Goal: Feedback & Contribution: Submit feedback/report problem

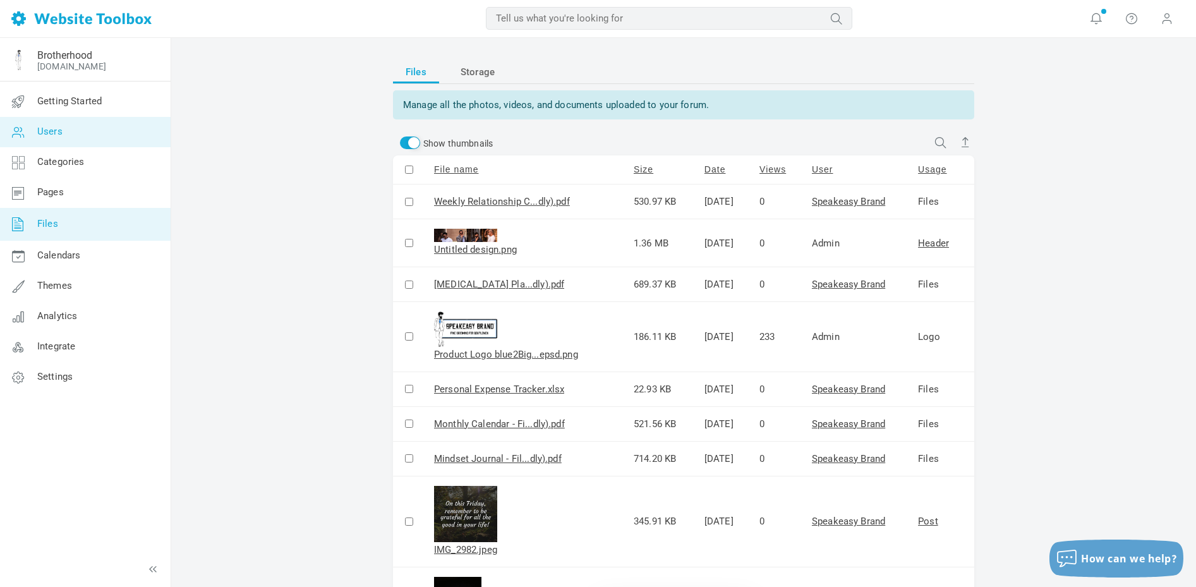
click at [55, 131] on span "Users" at bounding box center [49, 131] width 25 height 11
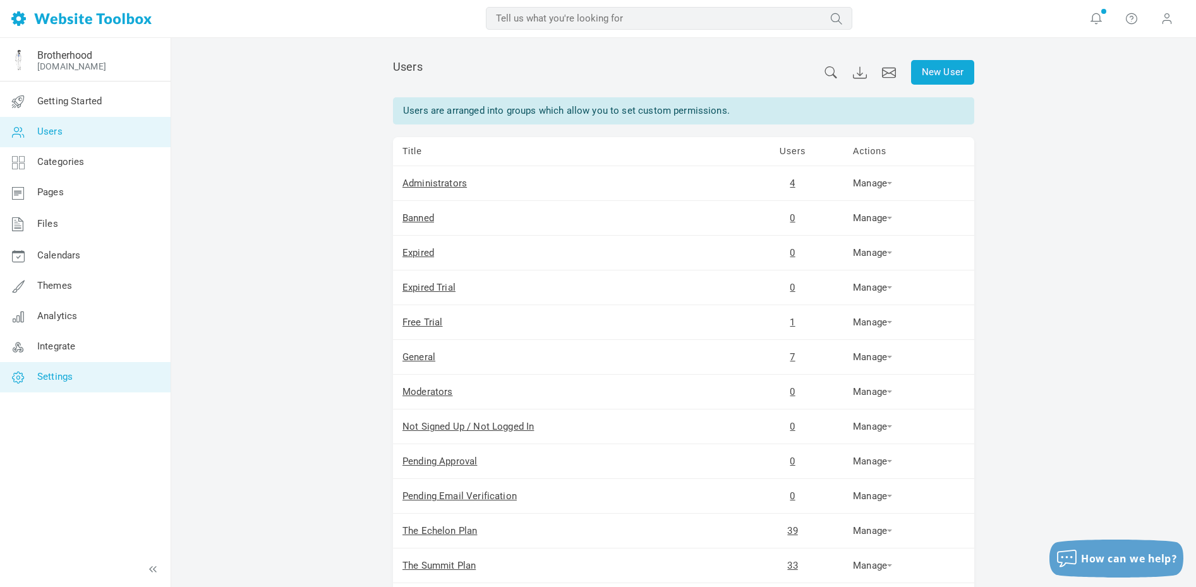
click at [72, 375] on span "Settings" at bounding box center [54, 376] width 35 height 11
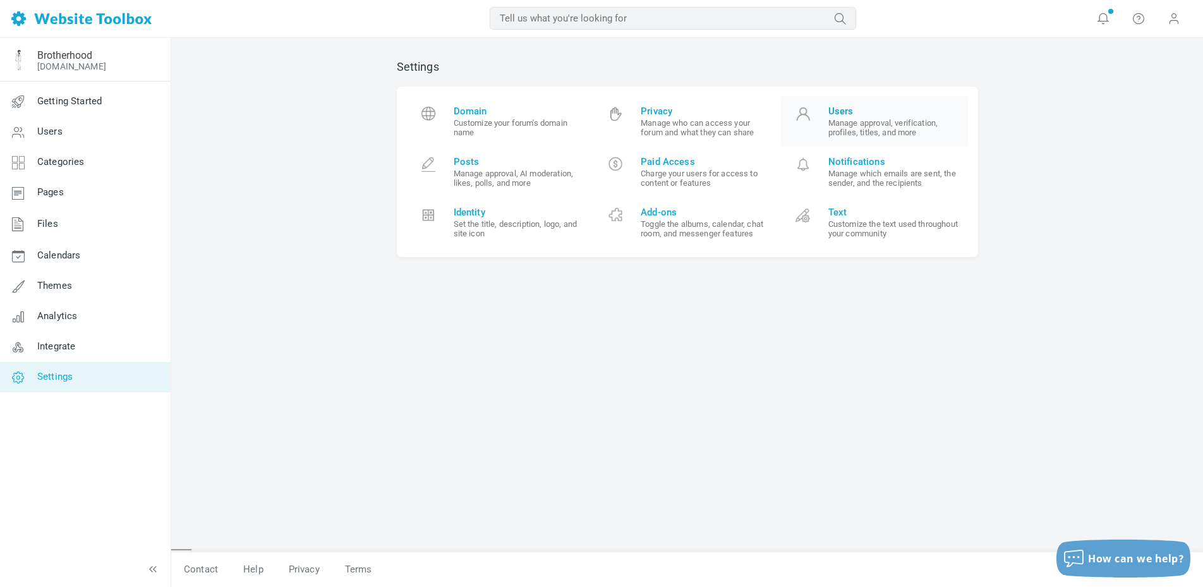
click at [876, 120] on small "Manage approval, verification, profiles, titles, and more" at bounding box center [893, 127] width 131 height 19
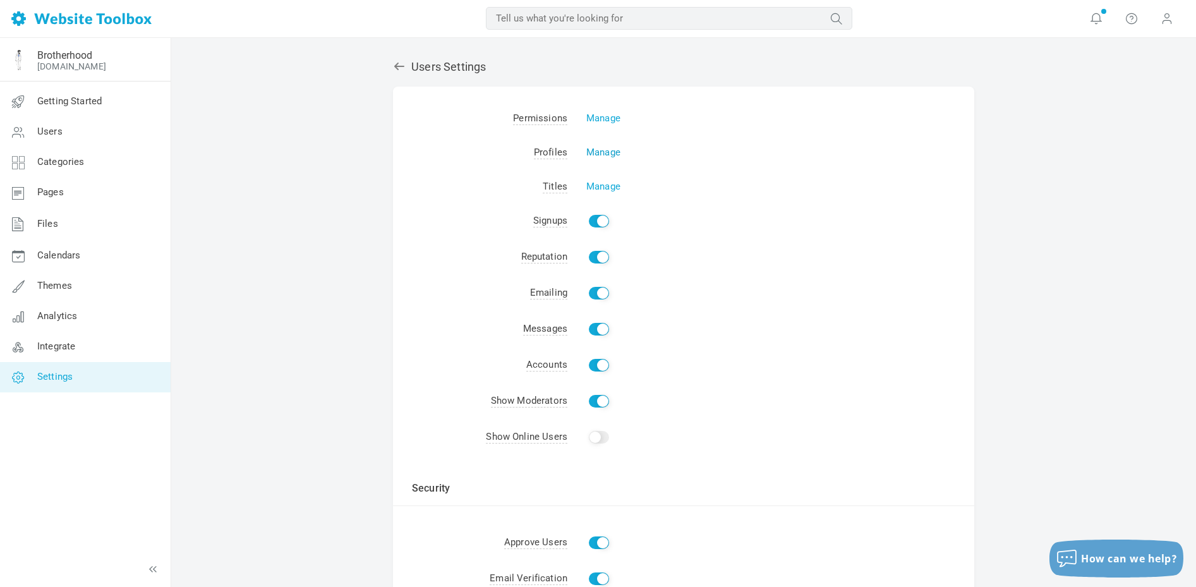
click at [604, 152] on link "Manage" at bounding box center [603, 152] width 34 height 11
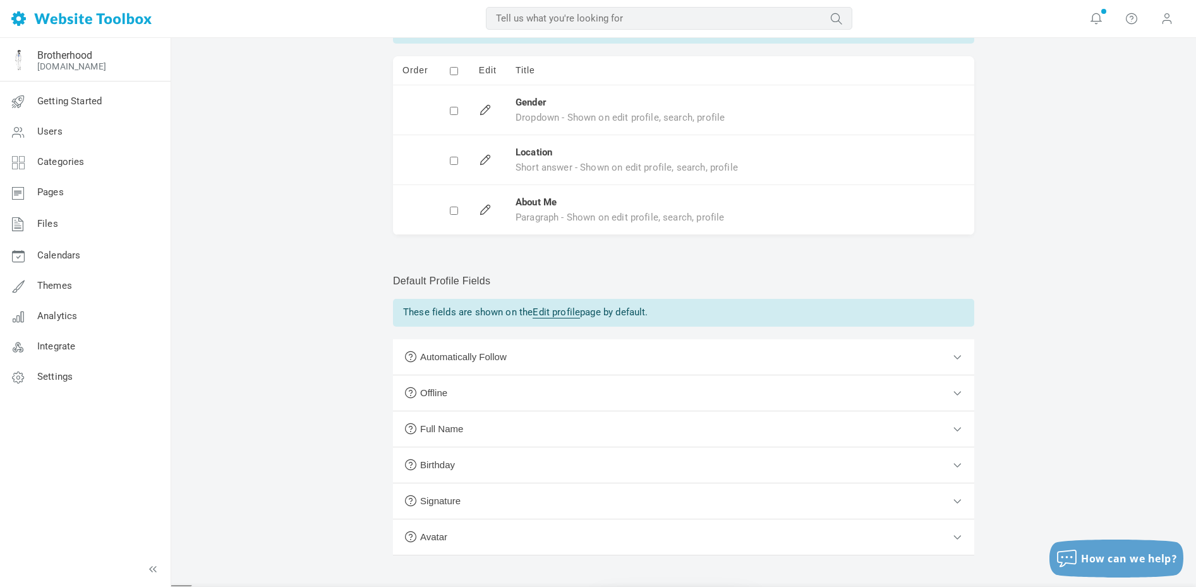
scroll to position [164, 0]
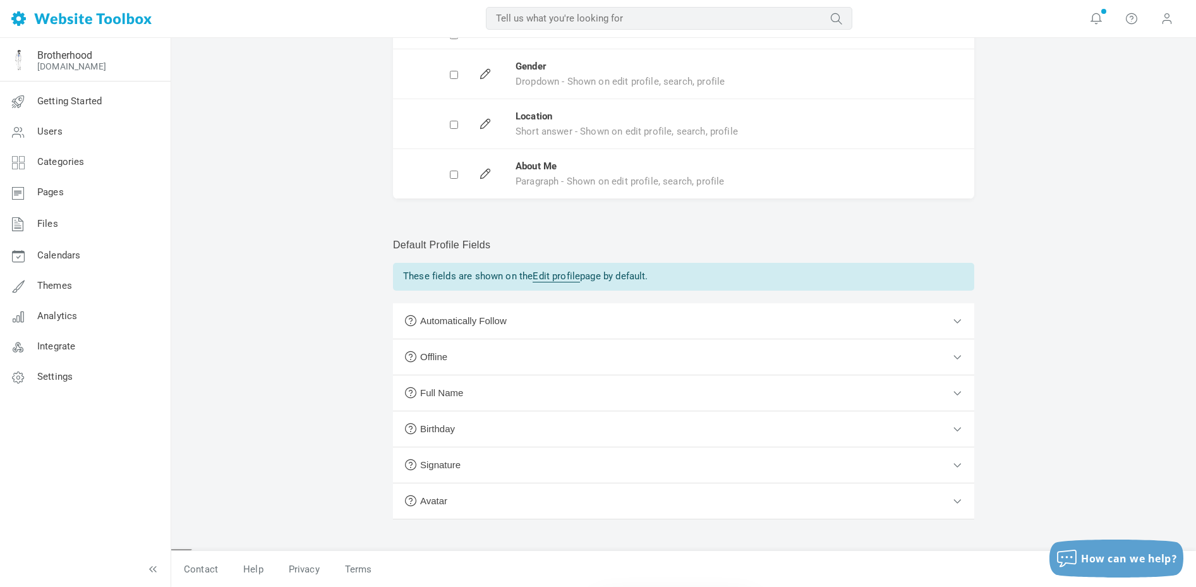
click at [958, 464] on button "Signature" at bounding box center [683, 465] width 581 height 36
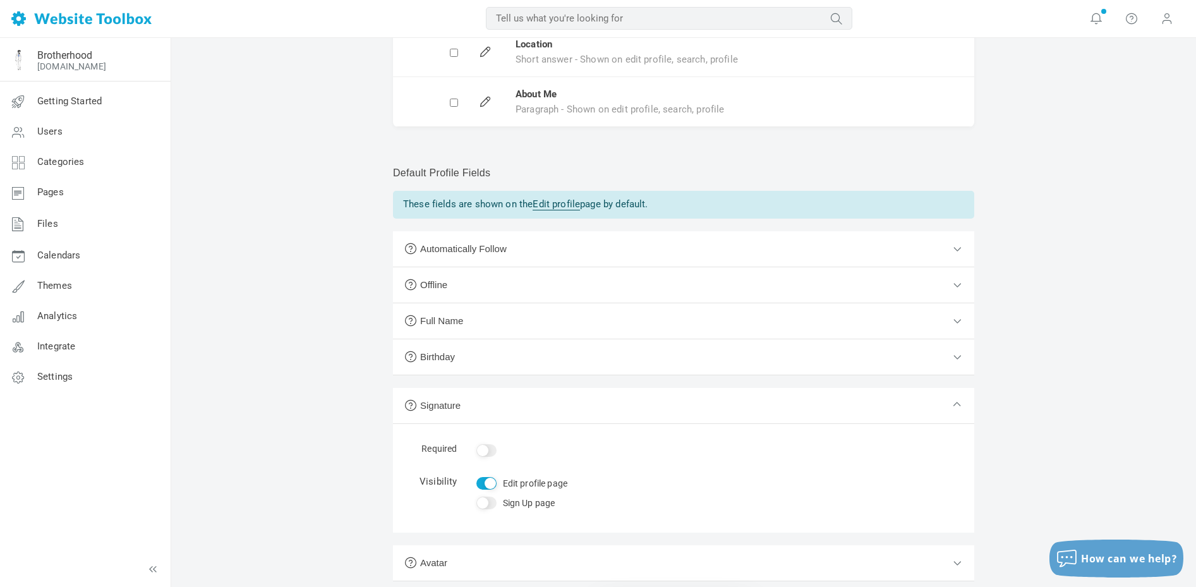
scroll to position [298, 0]
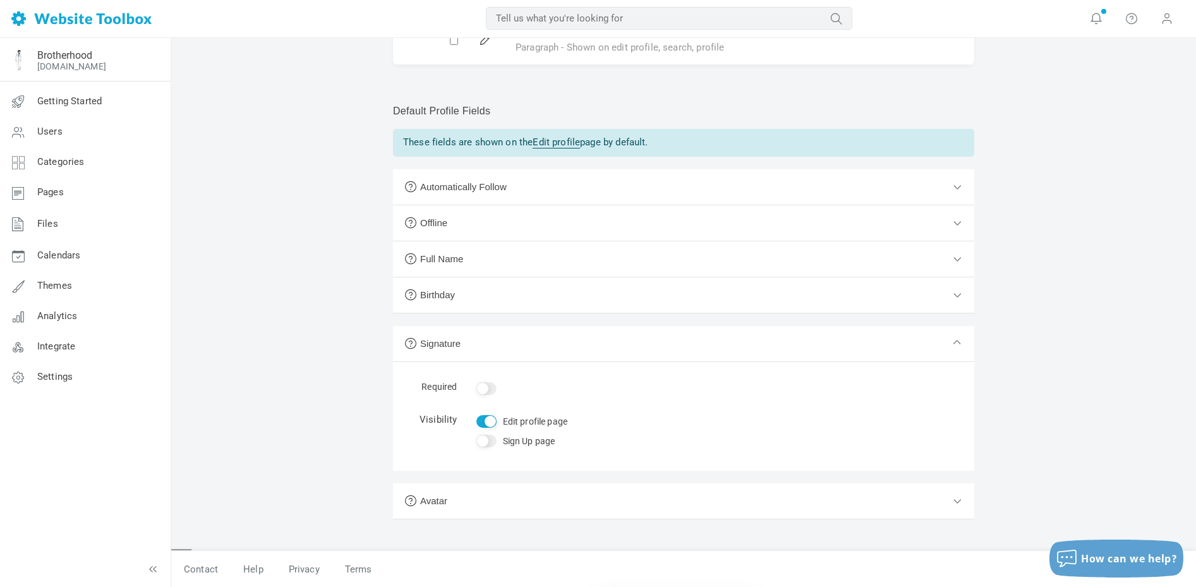
click at [960, 294] on button "Birthday" at bounding box center [683, 295] width 581 height 36
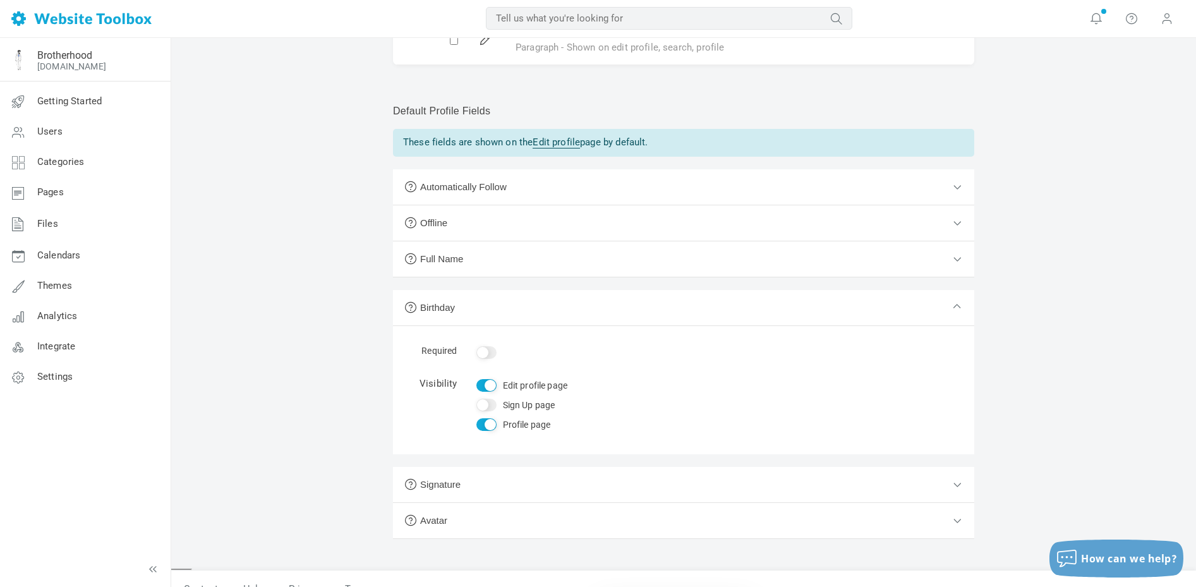
click at [487, 352] on input "Yes" at bounding box center [486, 352] width 20 height 13
checkbox input "true"
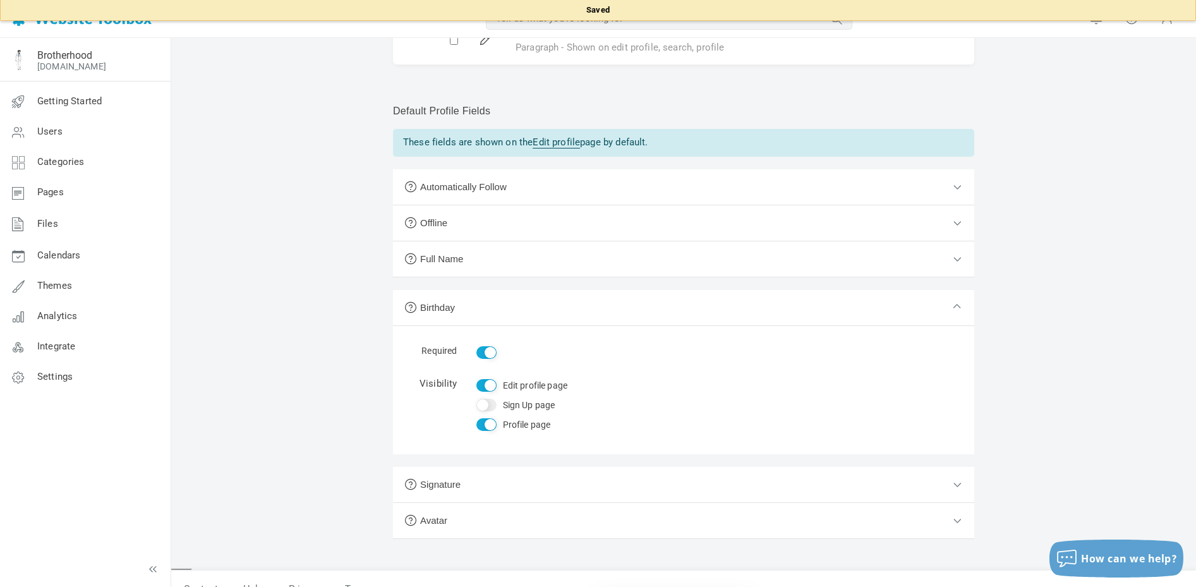
click at [956, 257] on button "Full Name" at bounding box center [683, 259] width 581 height 36
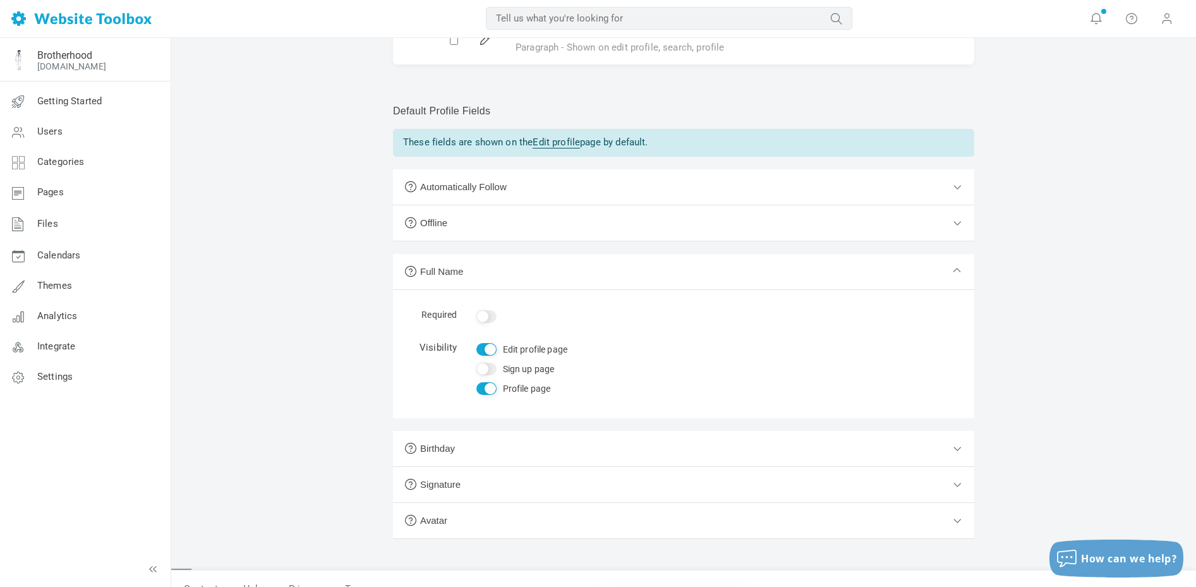
click at [958, 222] on button "Offline" at bounding box center [683, 223] width 581 height 36
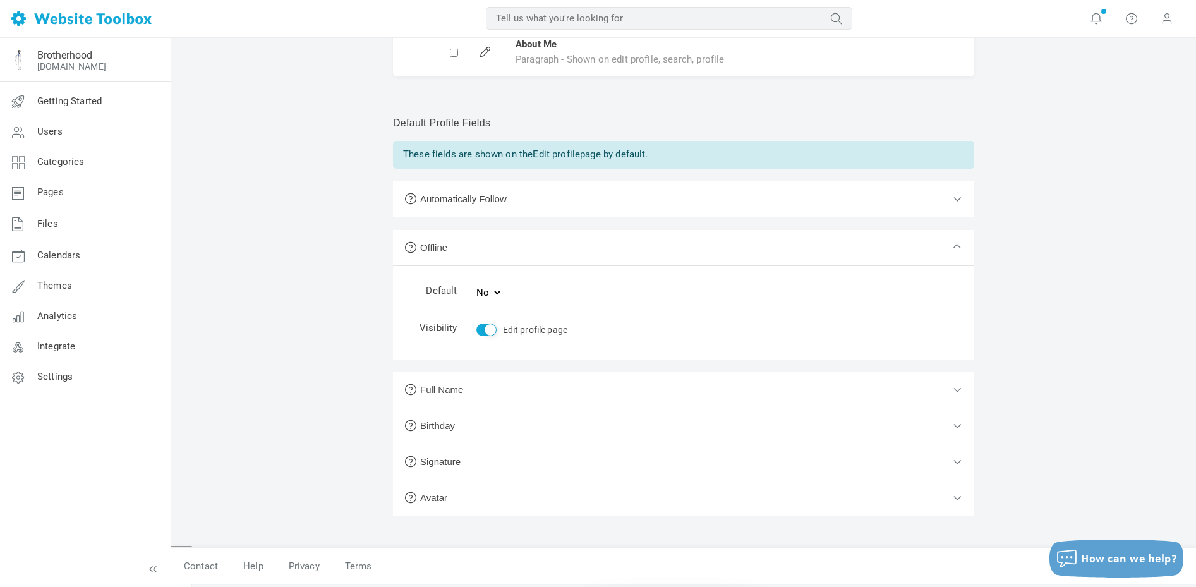
scroll to position [282, 0]
click at [956, 203] on button "Automatically Follow" at bounding box center [683, 203] width 581 height 36
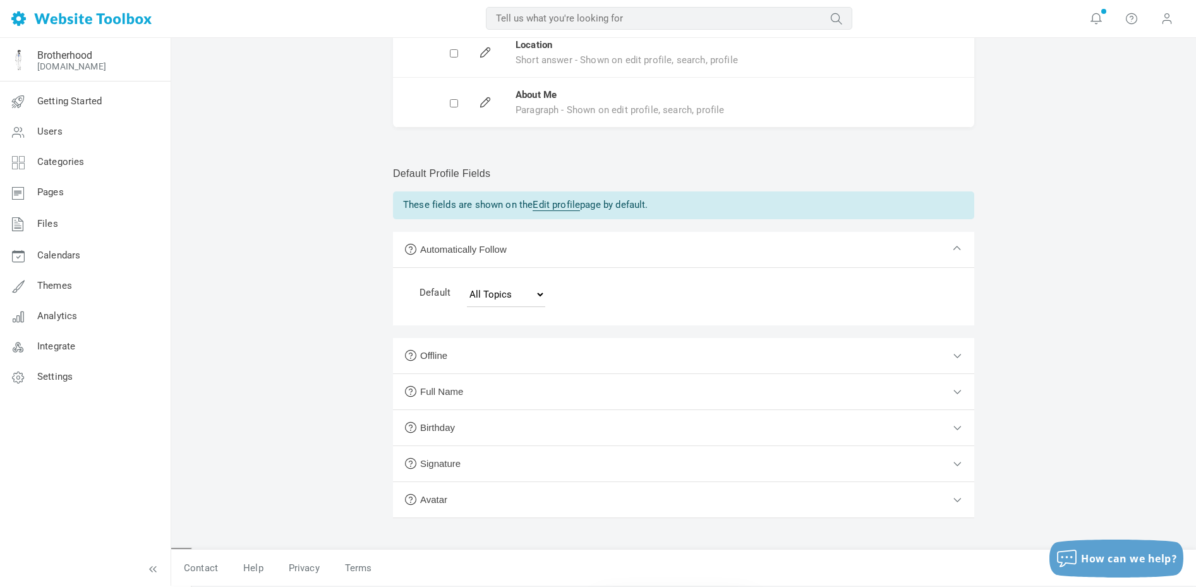
scroll to position [234, 0]
click at [956, 495] on button "Avatar" at bounding box center [683, 501] width 581 height 36
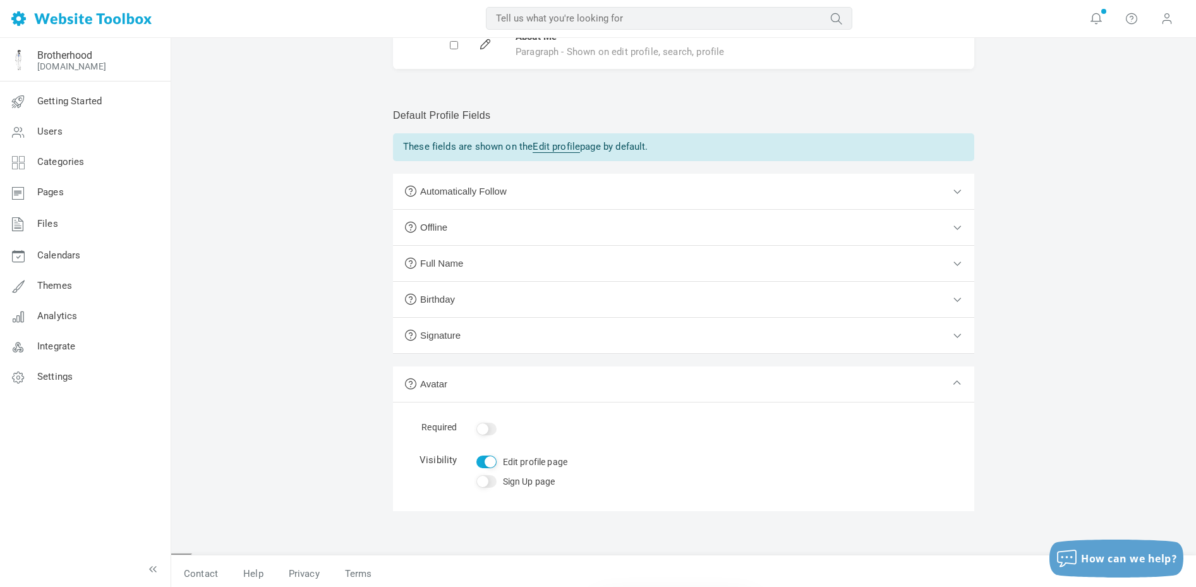
scroll to position [298, 0]
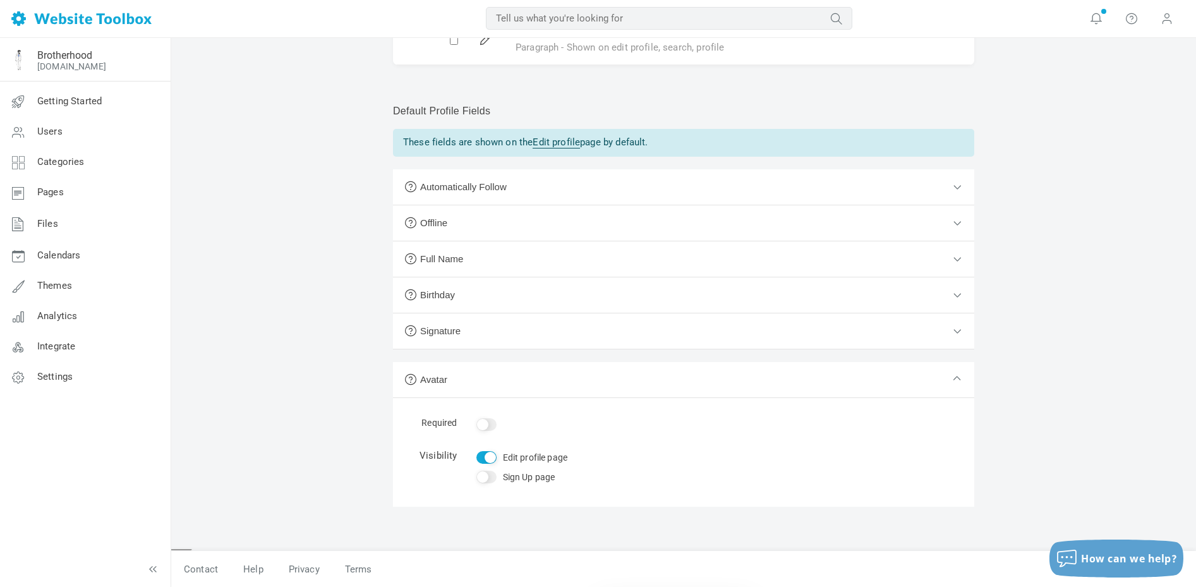
click at [493, 424] on input "Yes" at bounding box center [486, 424] width 20 height 13
checkbox input "true"
click at [1109, 564] on span "How can we help?" at bounding box center [1129, 559] width 96 height 14
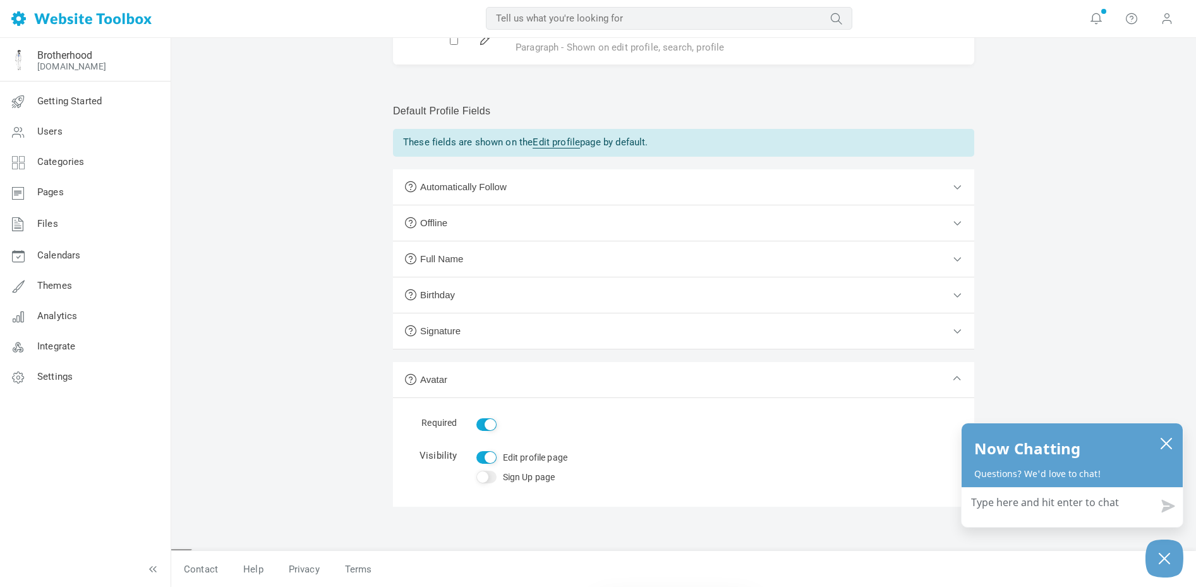
type textarea "f"
type textarea "M"
type textarea "Ma"
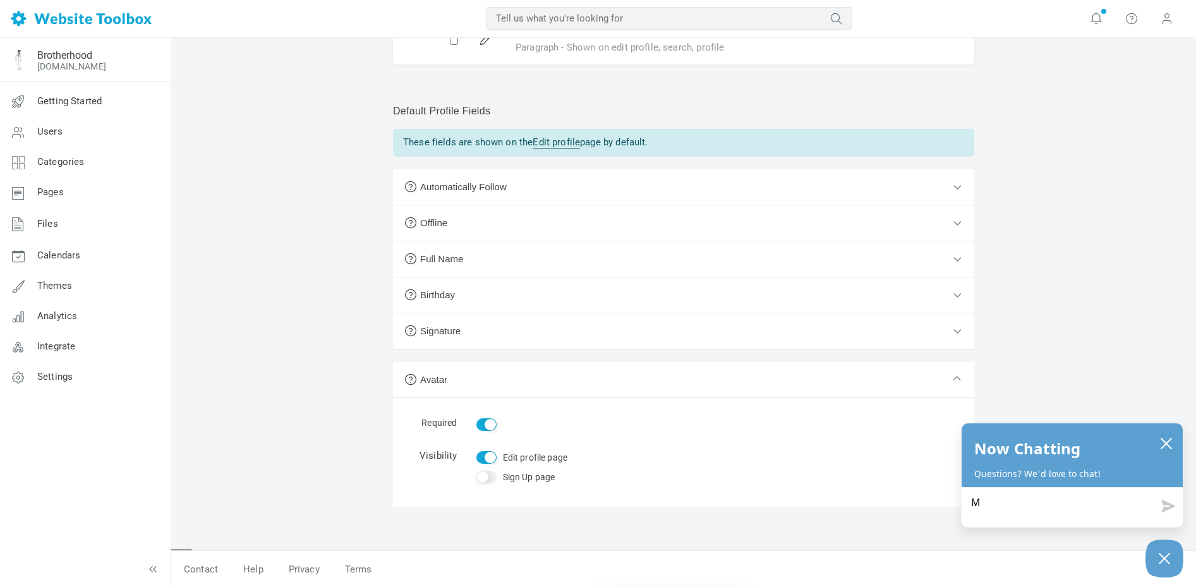
type textarea "Ma"
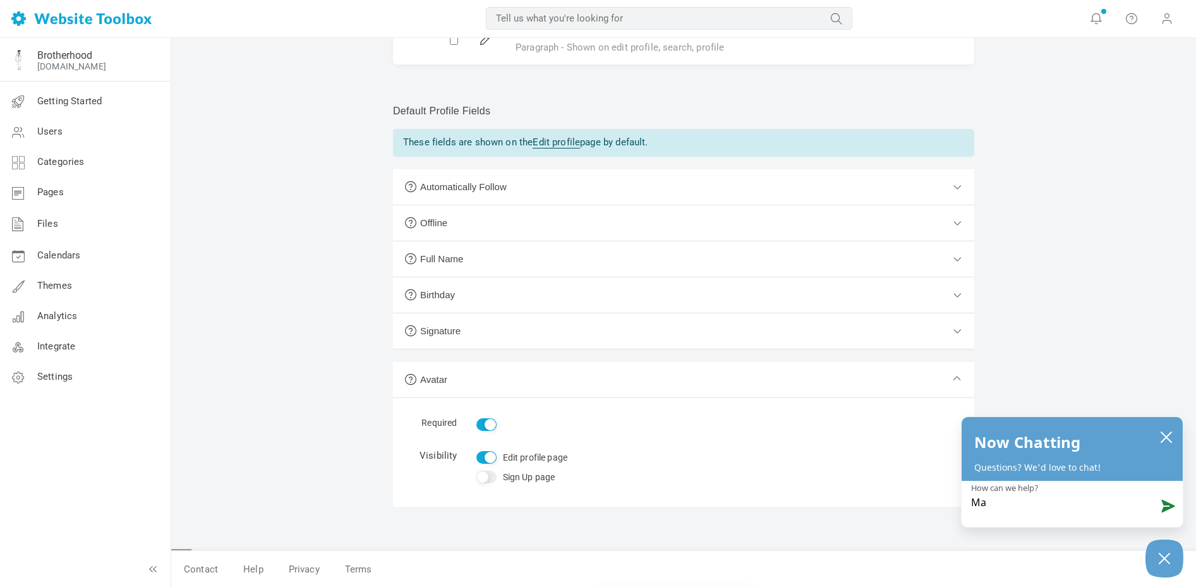
type textarea "May"
type textarea "May i"
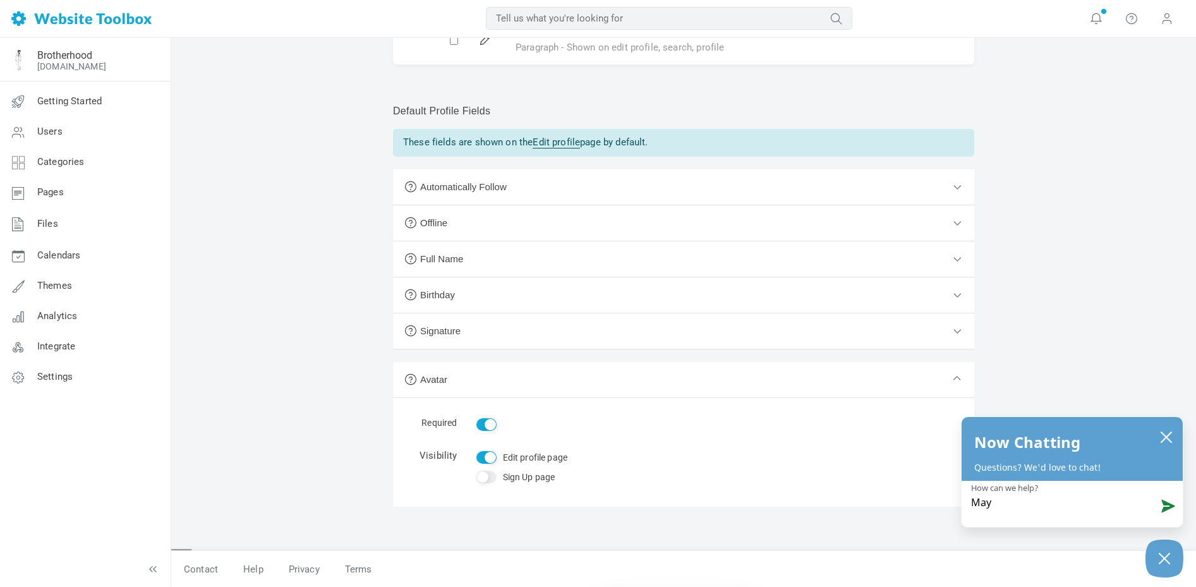
type textarea "May i"
type textarea "May i g"
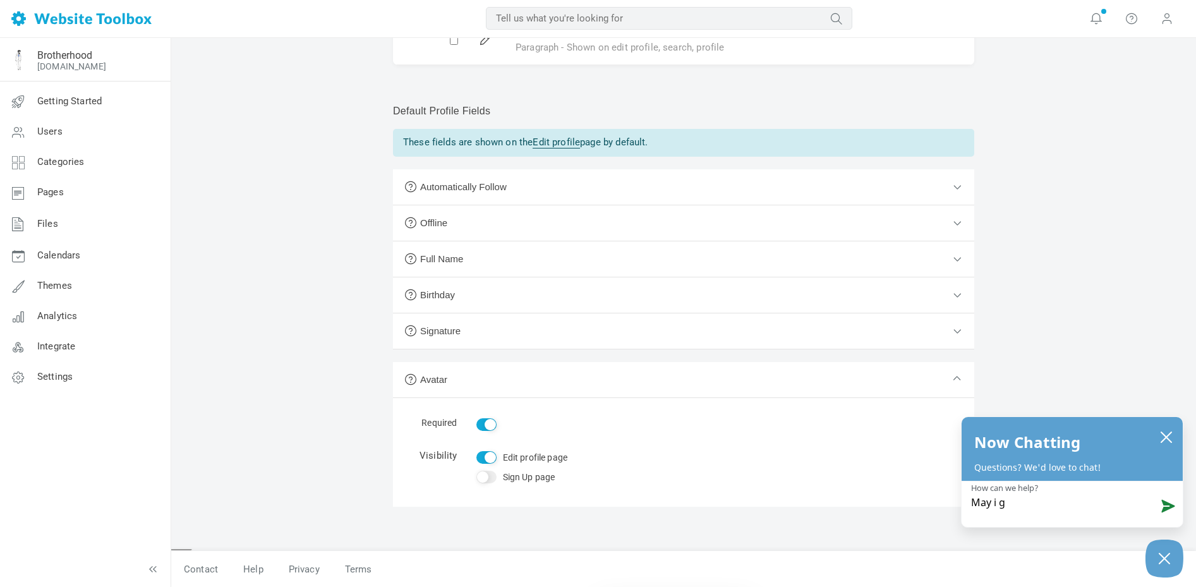
type textarea "May i ge"
type textarea "May i get"
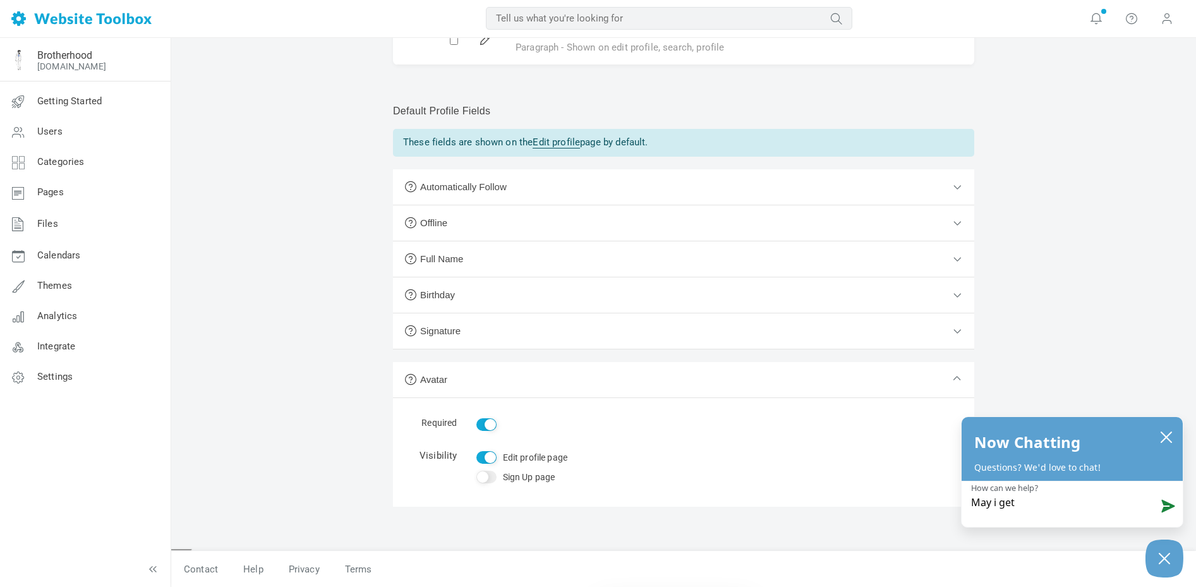
type textarea "May i get"
type textarea "May i get a"
type textarea "May i get as"
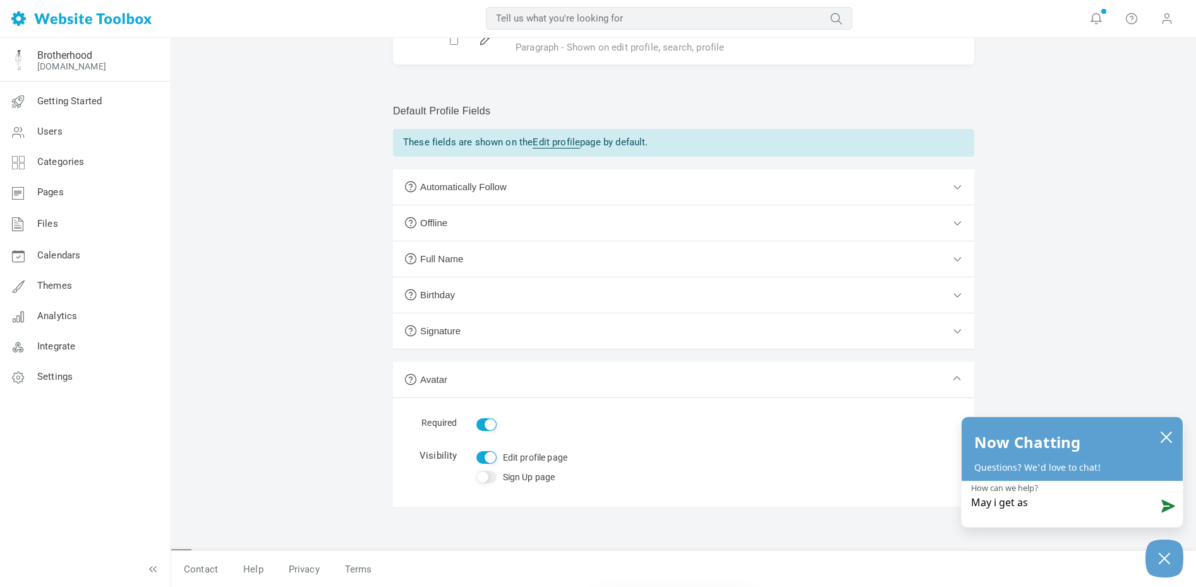
type textarea "May i get ass"
type textarea "May i get assi"
type textarea "May i get assis"
type textarea "May i get assist"
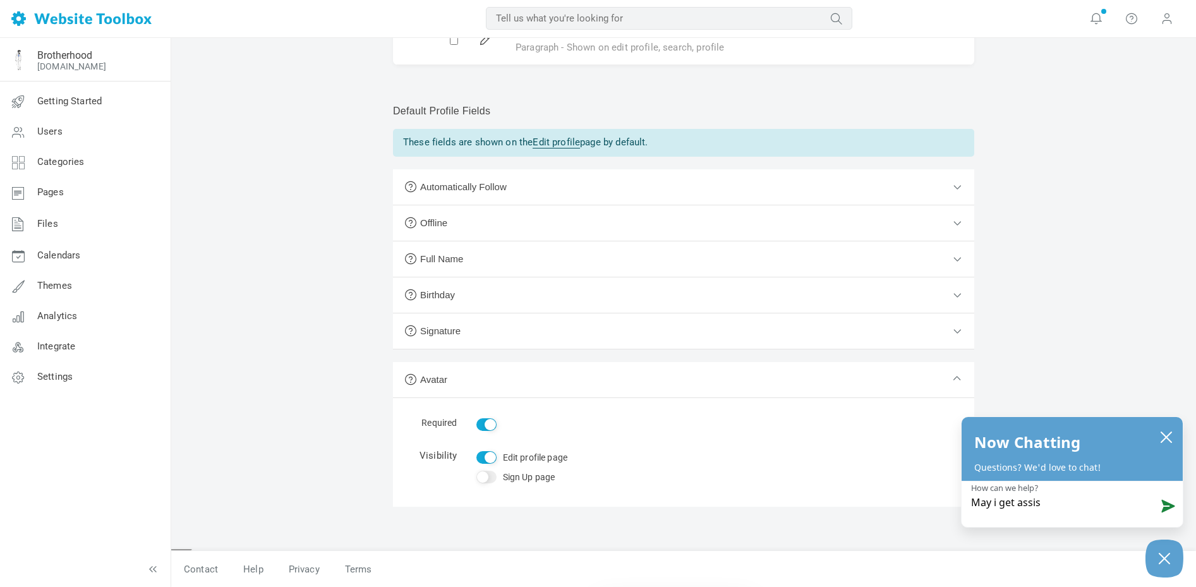
type textarea "May i get assist"
type textarea "May i get assista"
type textarea "May i get assistan"
type textarea "May i get assistanc"
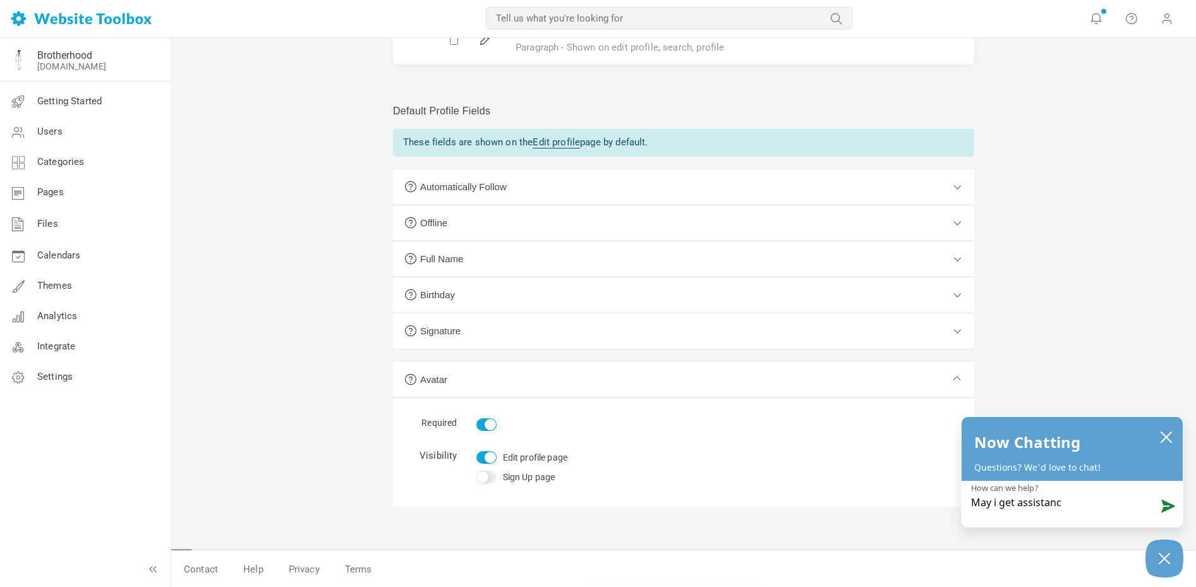
type textarea "May i get assistance"
type textarea "May i get assistance a"
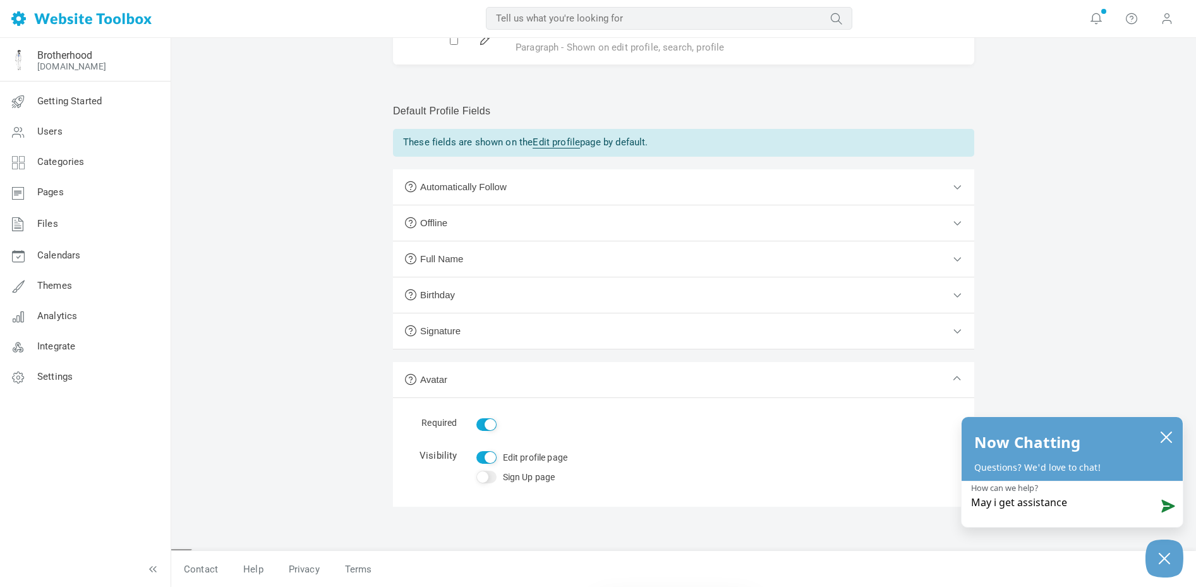
type textarea "May i get assistance a"
type textarea "May i get assistance as"
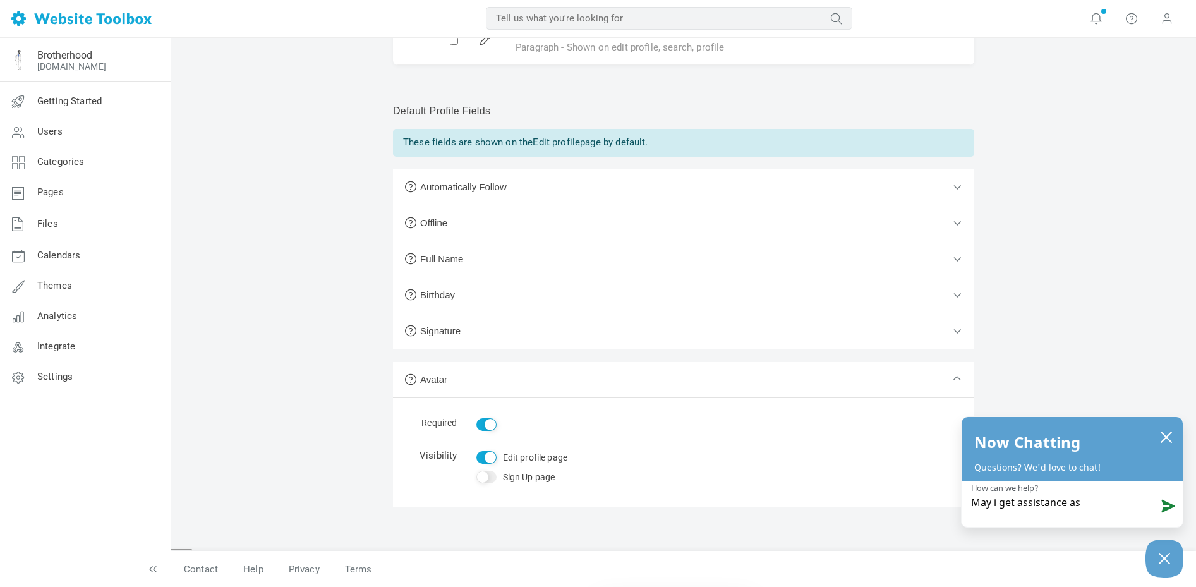
type textarea "May i get assistance as t"
type textarea "May i get assistance as to"
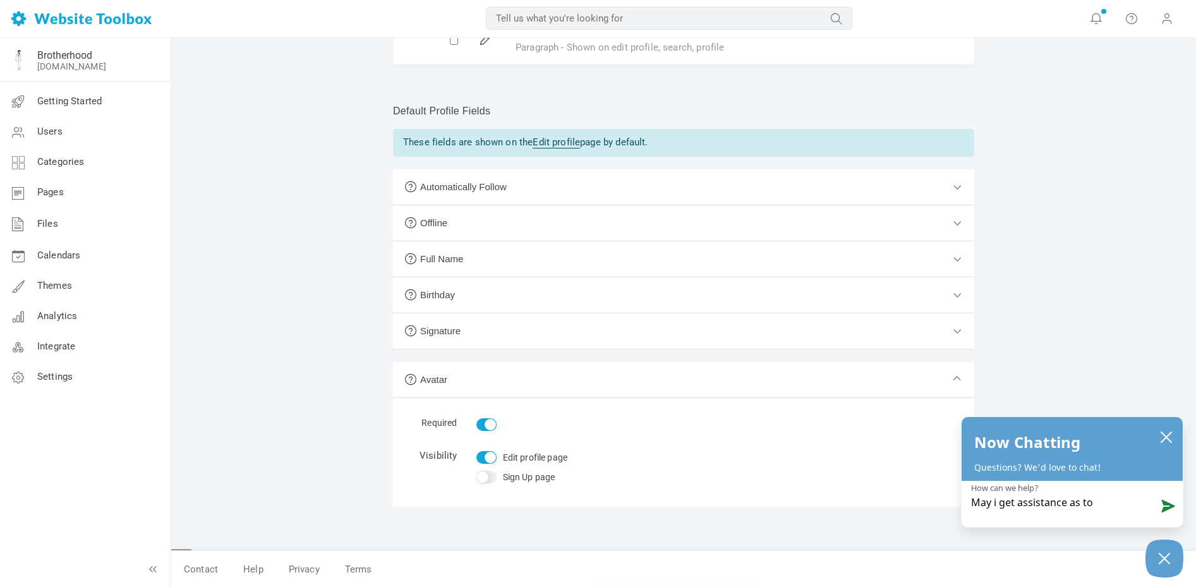
type textarea "May i get assistance as to"
type textarea "May i get assistance as to o"
type textarea "May i get assistance as to ow"
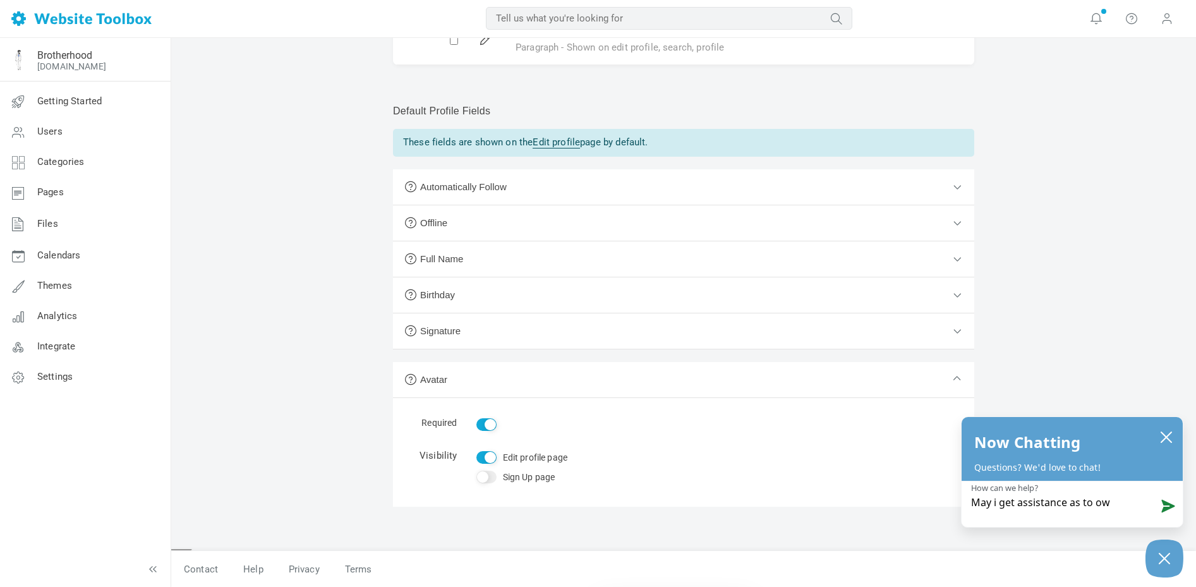
type textarea "May i get assistance as to ow t"
type textarea "May i get assistance as to ow to"
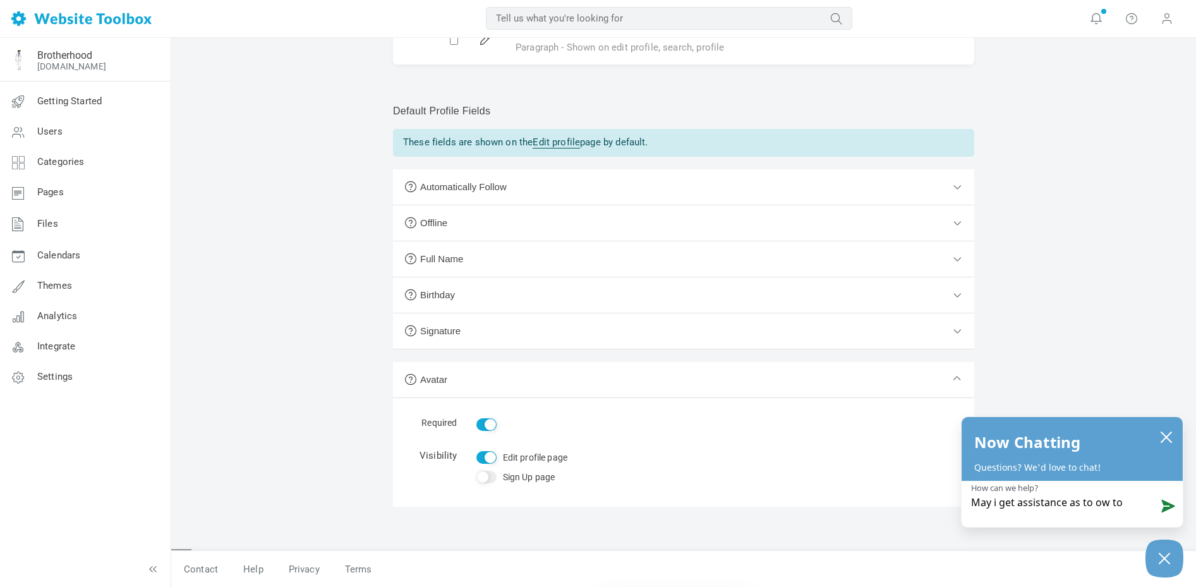
type textarea "May i get assistance as to ow to"
type textarea "May i get assistance as to ow t"
type textarea "May i get assistance as to ow"
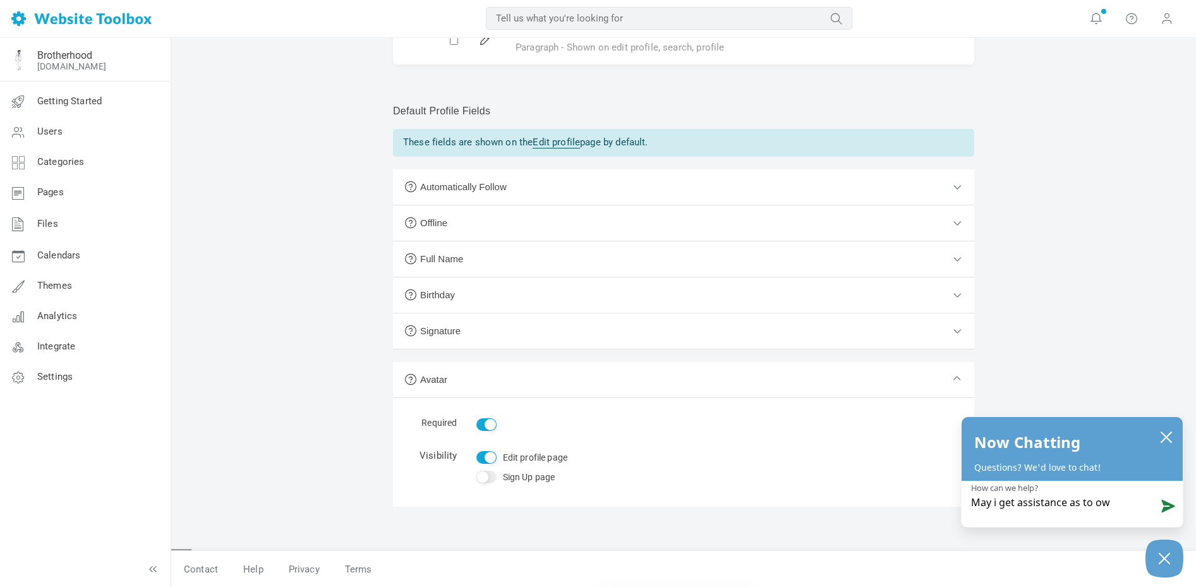
type textarea "May i get assistance as to ow"
type textarea "May i get assistance as to o"
type textarea "May i get assistance as to"
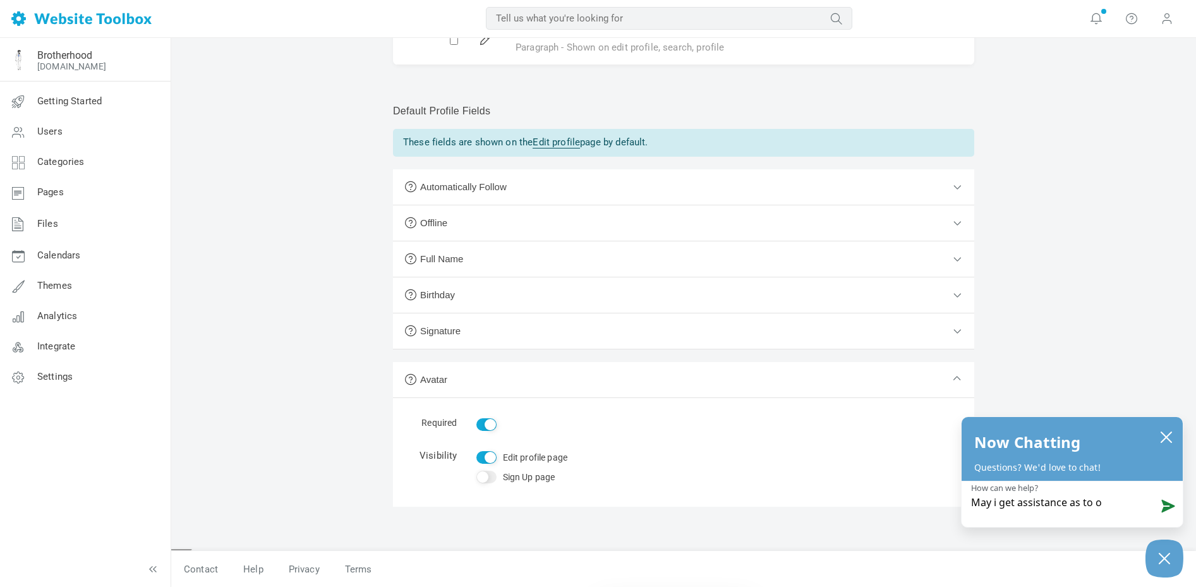
type textarea "May i get assistance as to"
type textarea "May i get assistance as to h"
type textarea "May i get assistance as to ho"
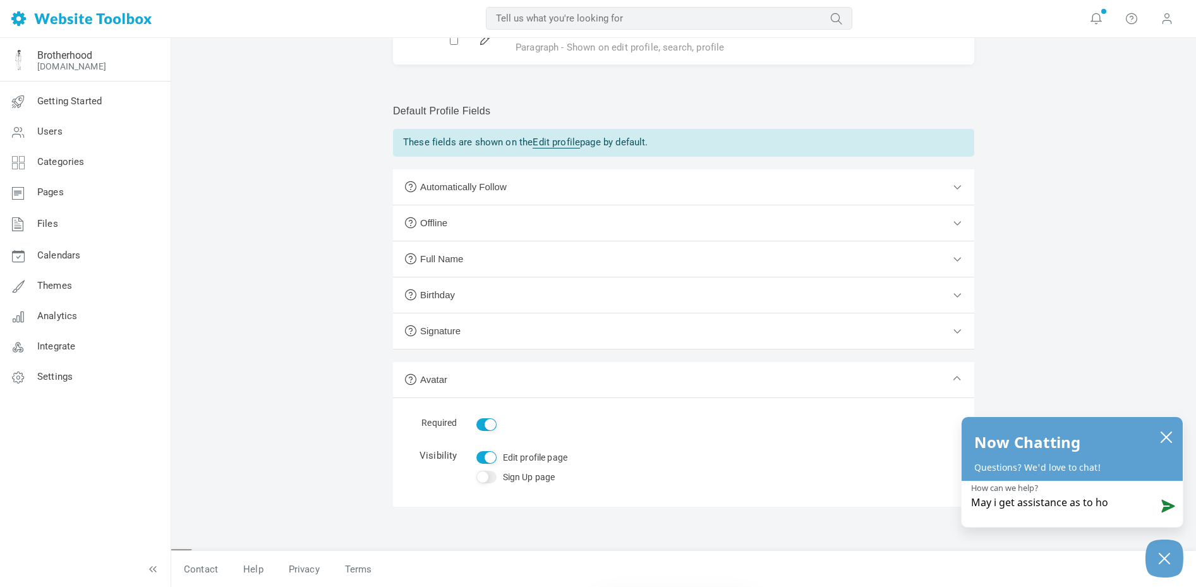
type textarea "May i get assistance as to how"
type textarea "May i get assistance as to how t"
type textarea "May i get assistance as to how to"
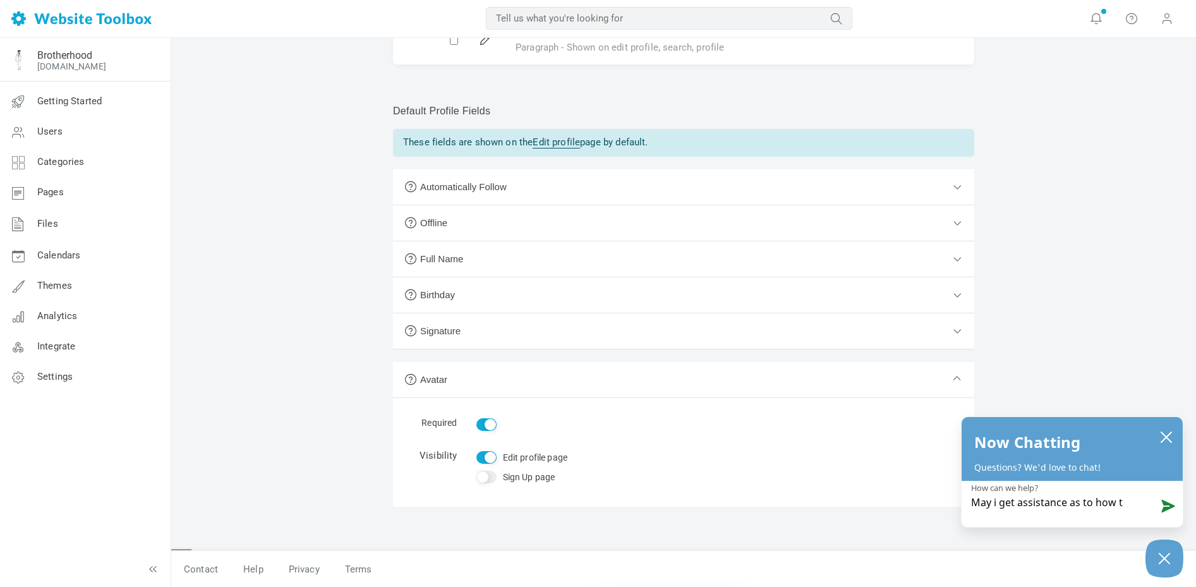
type textarea "May i get assistance as to how to"
type textarea "May i get assistance as to how to a"
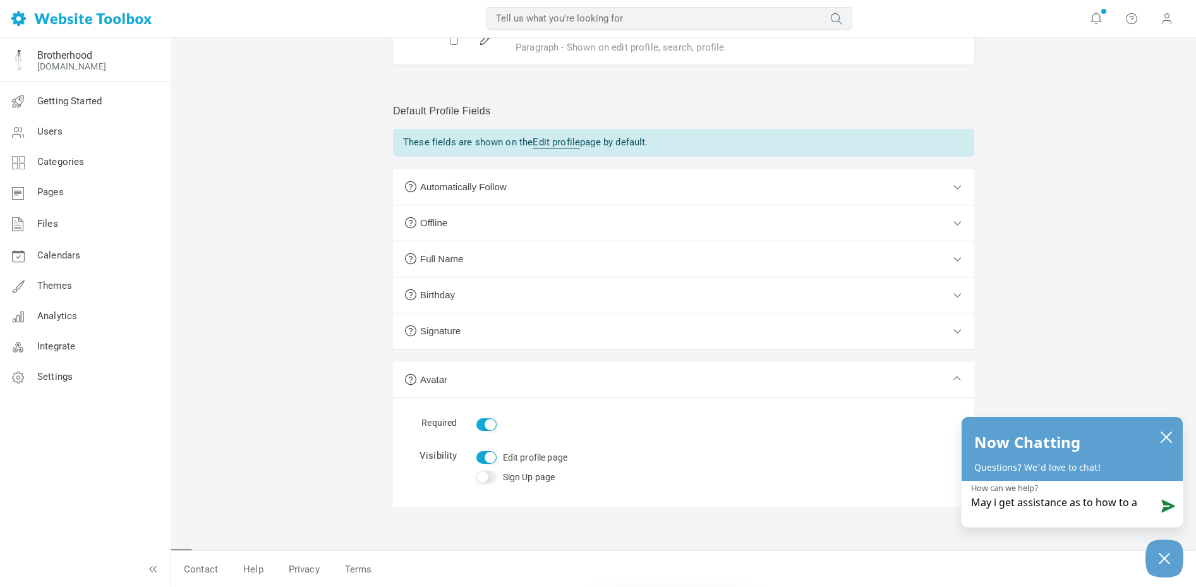
type textarea "May i get assistance as to how to ad"
type textarea "May i get assistance as to how to add"
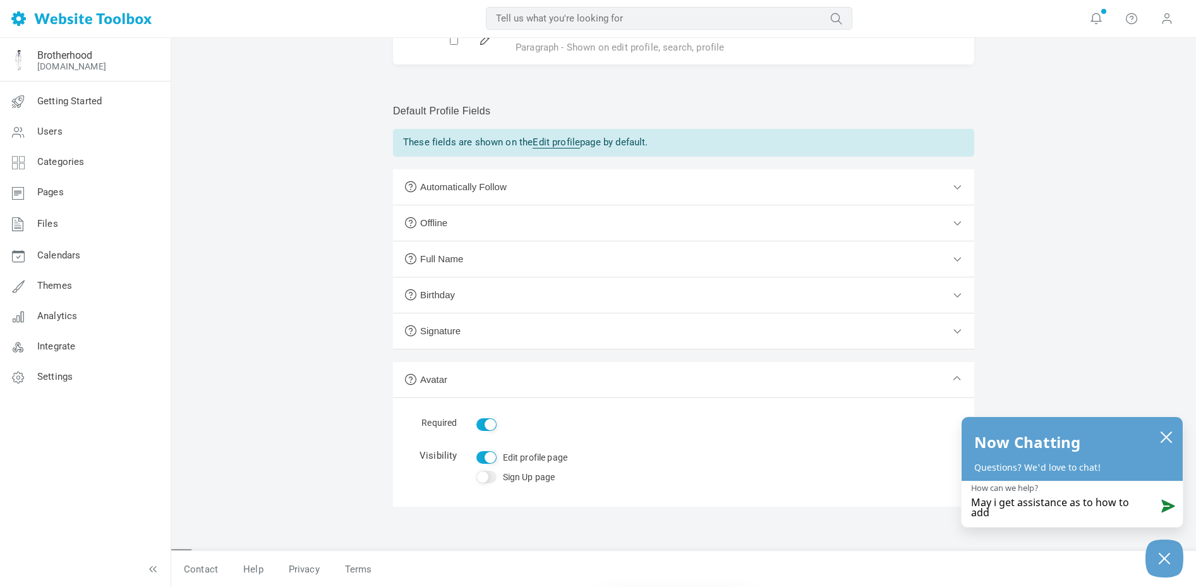
type textarea "May i get assistance as to how to add a"
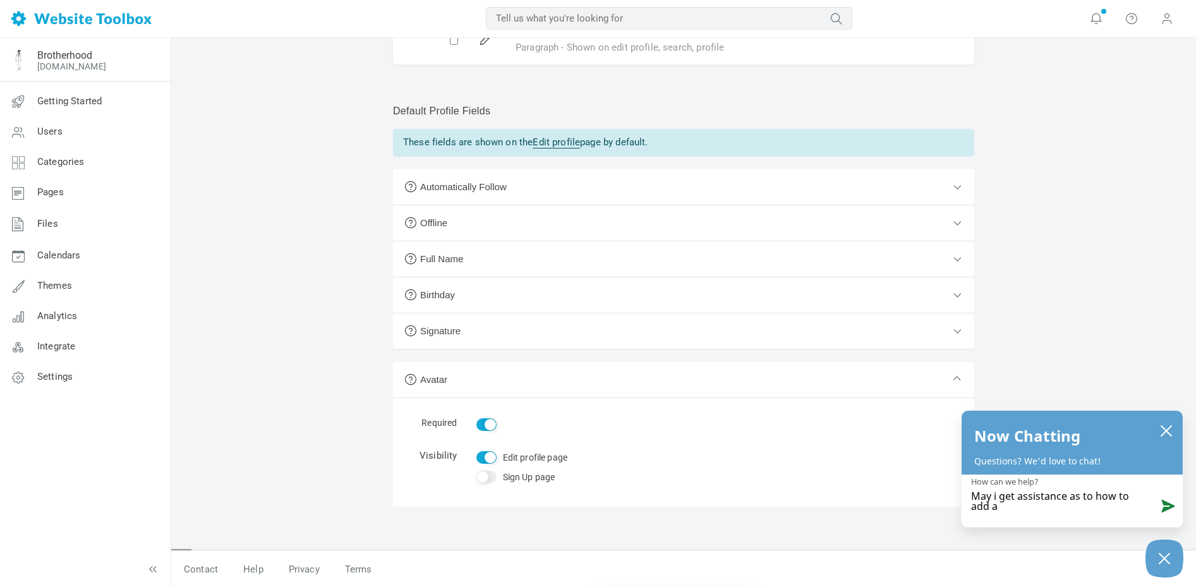
type textarea "May i get assistance as to how to add a p"
type textarea "May i get assistance as to how to add a pi"
type textarea "May i get assistance as to how to add a pic"
type textarea "May i get assistance as to how to add a pict"
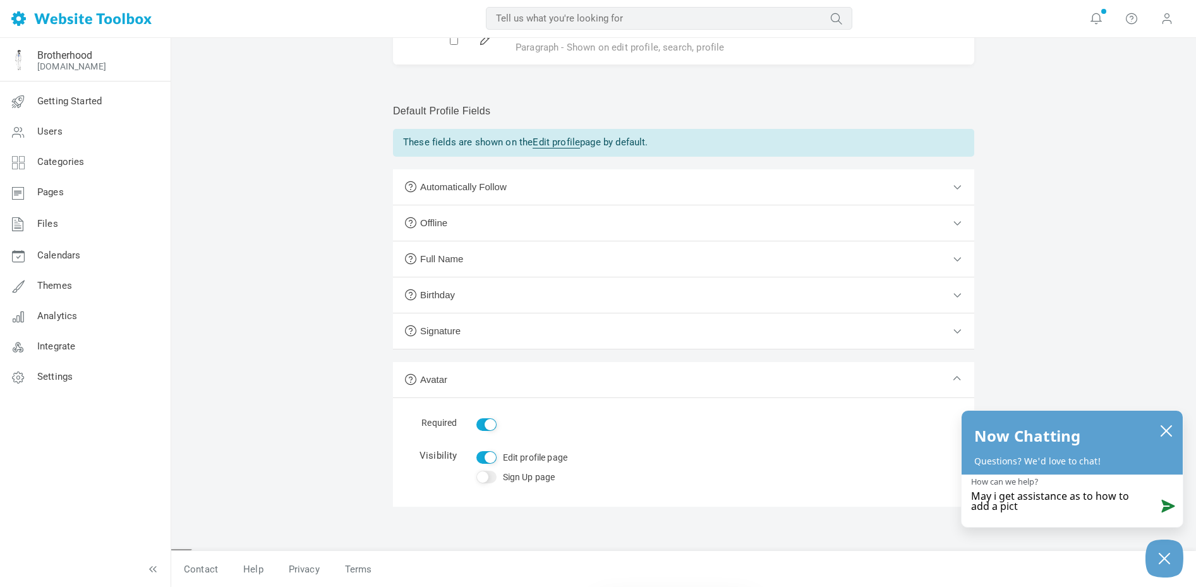
type textarea "May i get assistance as to how to add a picti"
type textarea "May i get assistance as to how to add a pict"
type textarea "May i get assistance as to how to add a pictu"
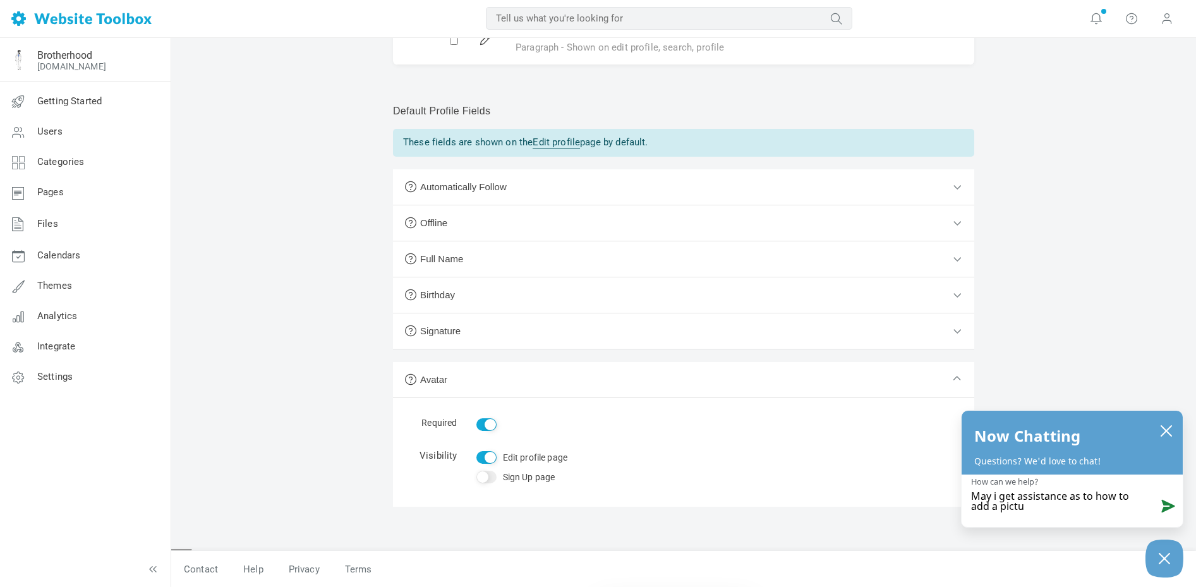
type textarea "May i get assistance as to how to add a pictur"
type textarea "May i get assistance as to how to add a picture"
type textarea "May i get assistance as to how to add a picture f"
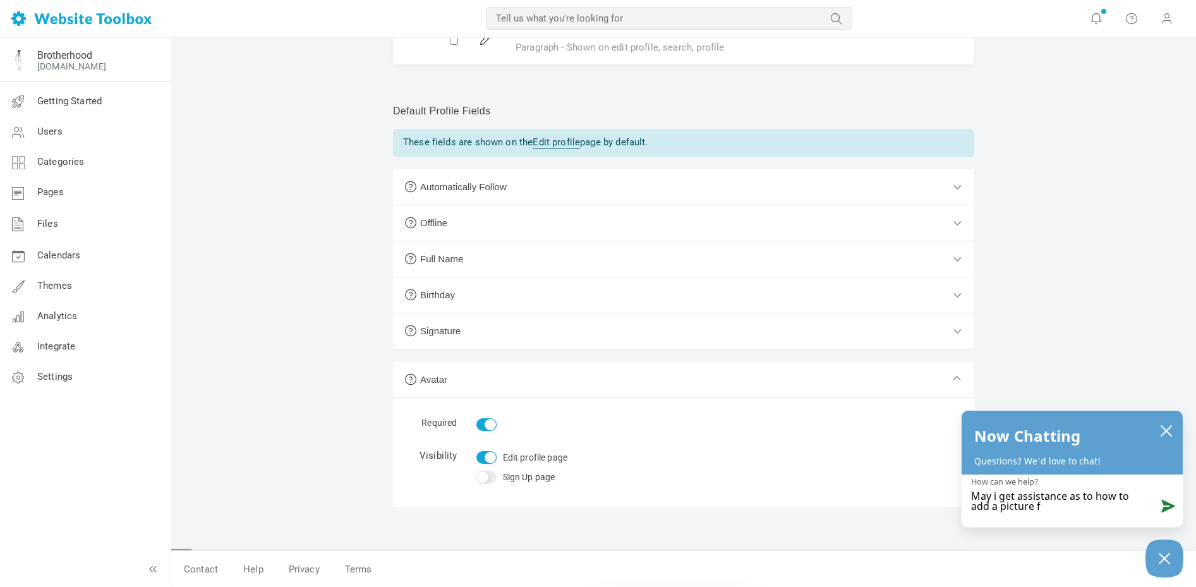
type textarea "May i get assistance as to how to add a picture fo"
type textarea "May i get assistance as to how to add a picture for"
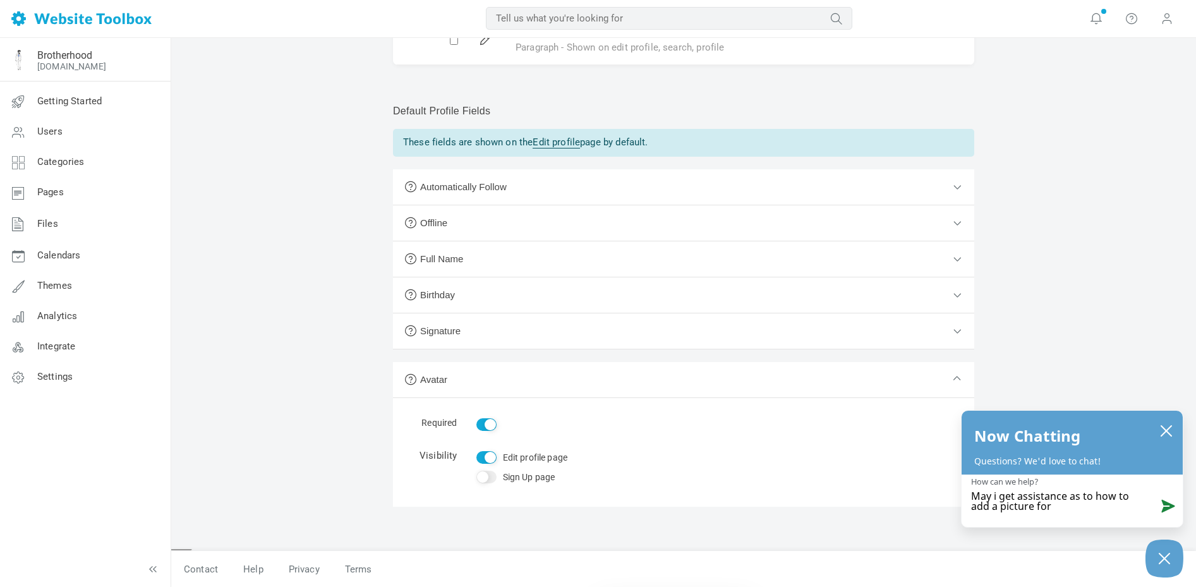
type textarea "May i get assistance as to how to add a picture for a"
type textarea "May i get assistance as to how to add a picture for an"
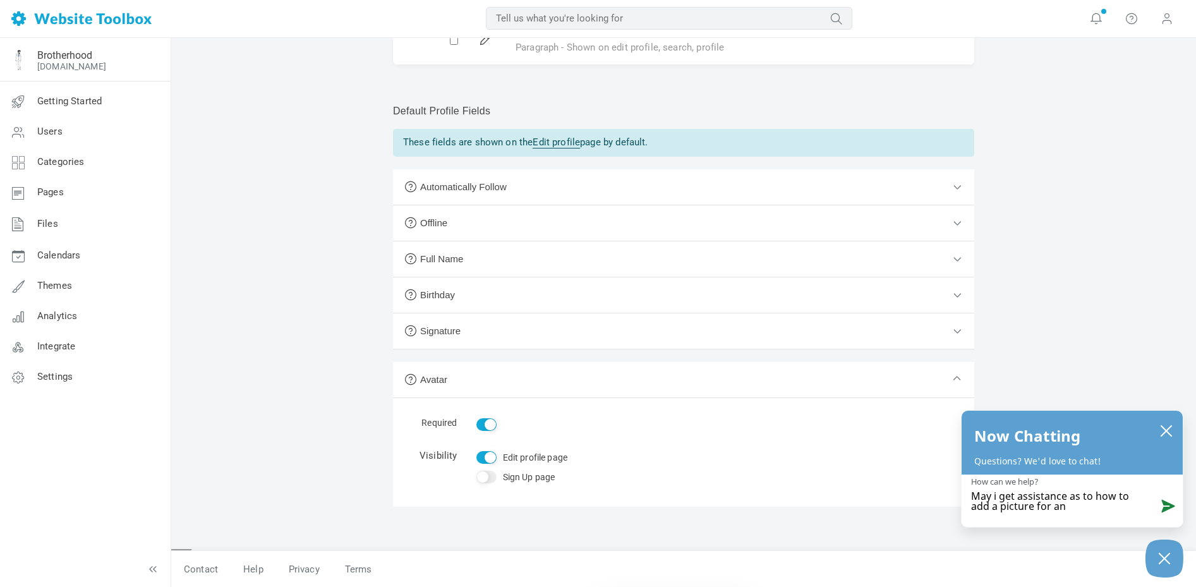
type textarea "May i get assistance as to how to add a picture for an"
type textarea "May i get assistance as to how to add a picture for an a"
type textarea "May i get assistance as to how to add a picture for an av"
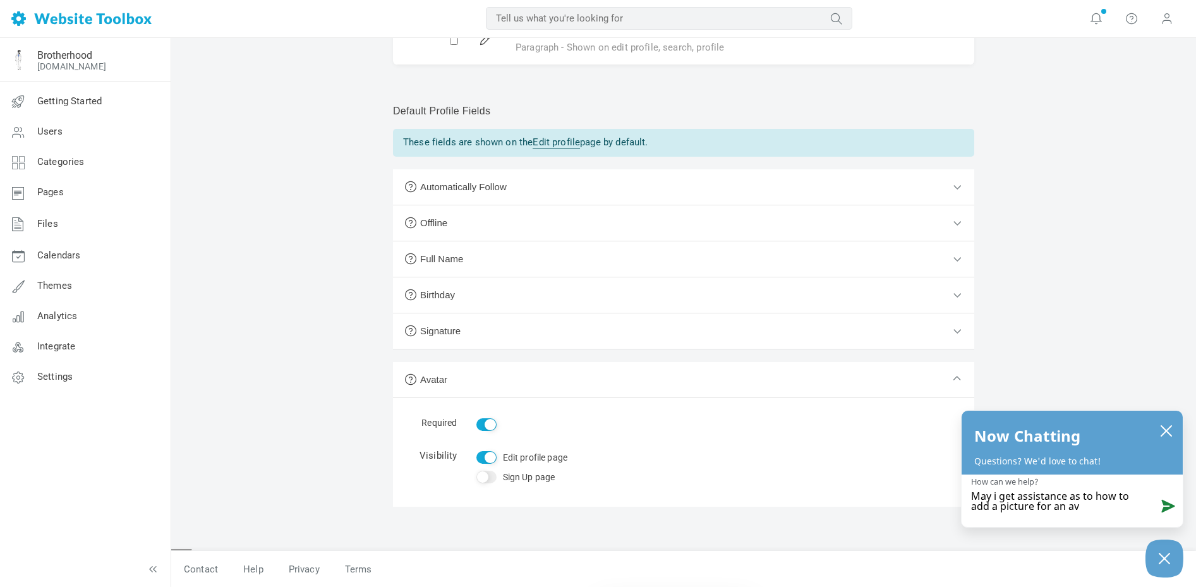
type textarea "May i get assistance as to how to add a picture for an ava"
type textarea "May i get assistance as to how to add a picture for an avat"
type textarea "May i get assistance as to how to add a picture for an avata"
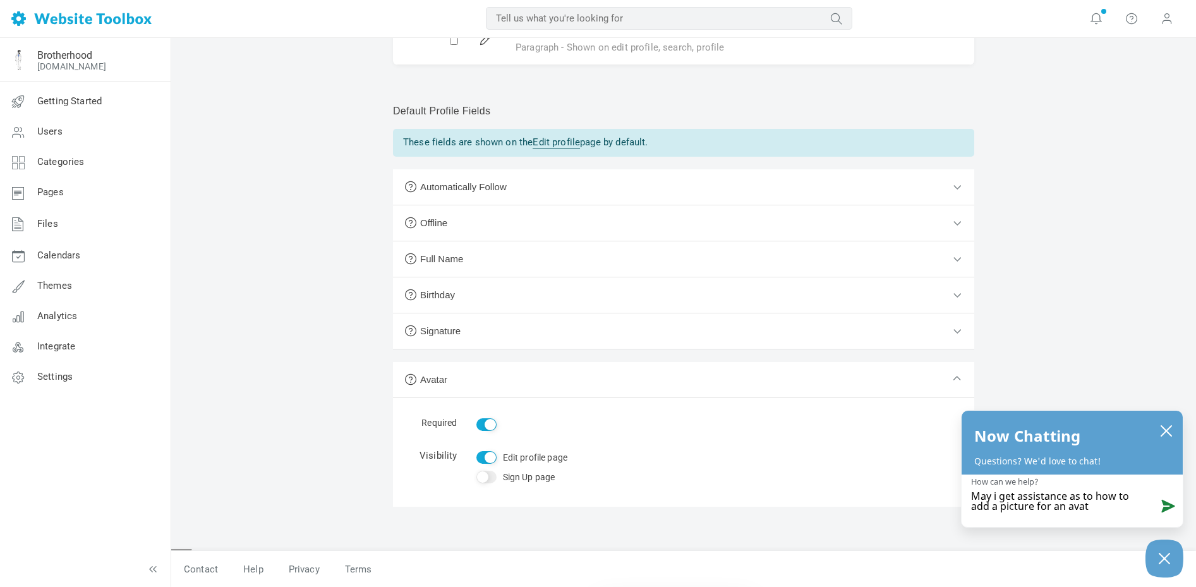
type textarea "May i get assistance as to how to add a picture for an avata"
type textarea "May i get assistance as to how to add a picture for an avatar"
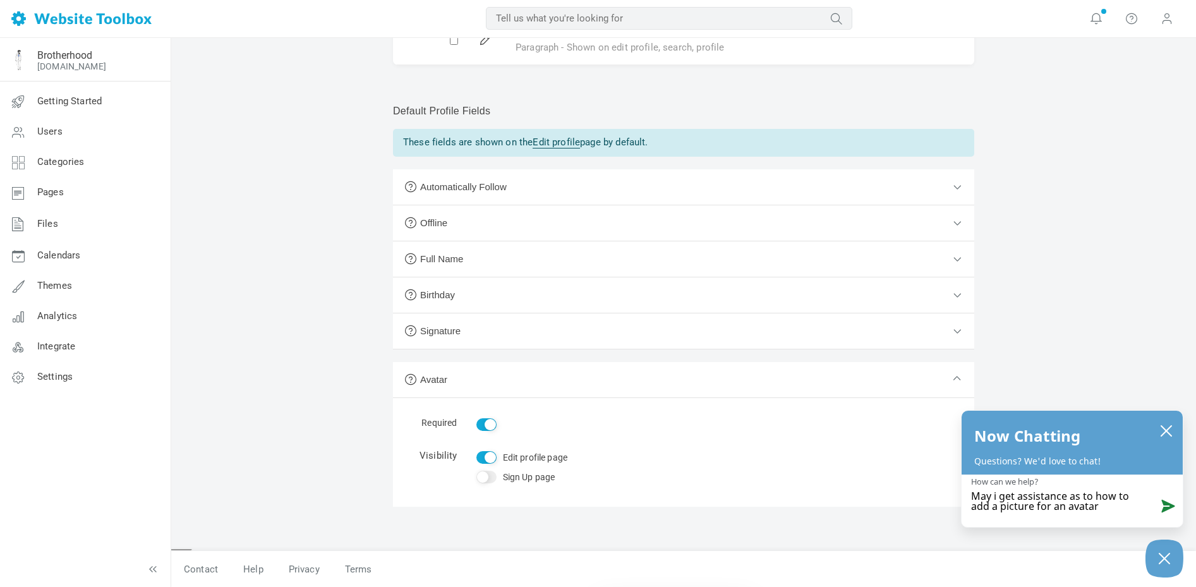
type textarea "May i get assistance as to how to add a picture for an avatar f"
type textarea "May i get assistance as to how to add a picture for an avatar fo"
type textarea "May i get assistance as to how to add a picture for an avatar for"
type textarea "May i get assistance as to how to add a picture for an avatar for a"
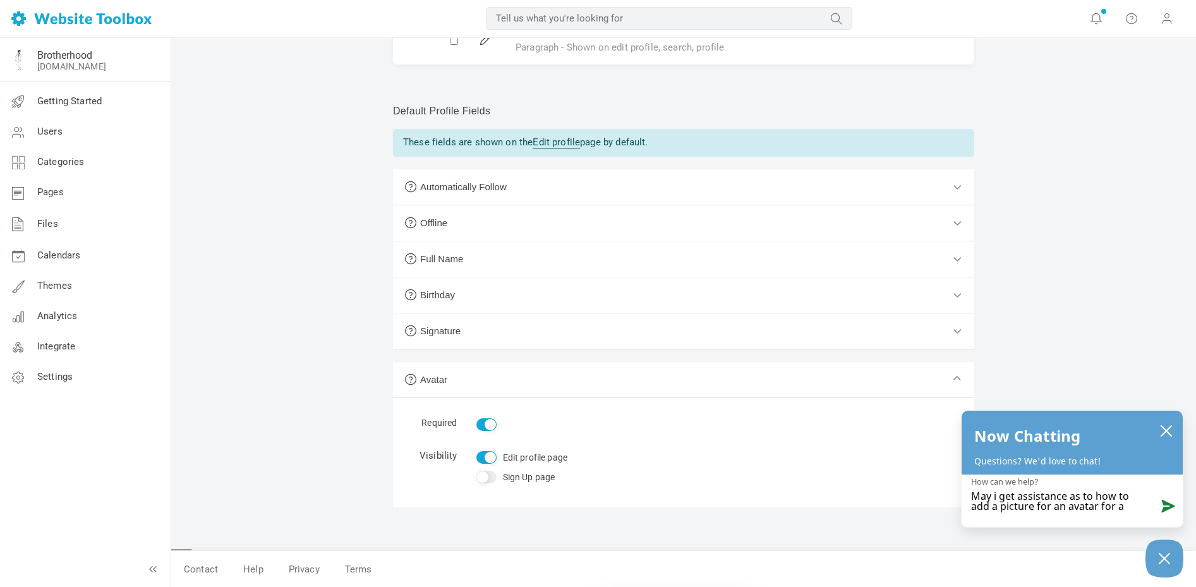
type textarea "May i get assistance as to how to add a picture for an avatar for a"
type textarea "May i get assistance as to how to add a picture for an avatar for a u"
type textarea "May i get assistance as to how to add a picture for an avatar for a us"
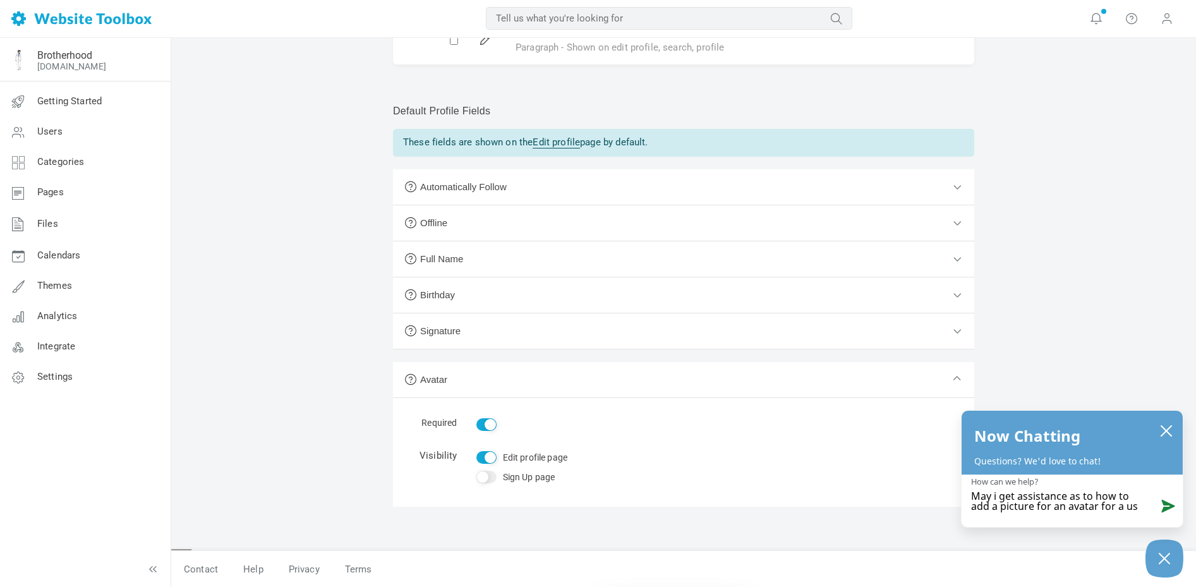
type textarea "May i get assistance as to how to add a picture for an avatar for a use"
type textarea "May i get assistance as to how to add a picture for an avatar for a user"
type textarea "May i get assistance as to how to add a picture for an avatar for a user>"
type textarea "May i get assistance as to how to add a picture for an avatar for a user"
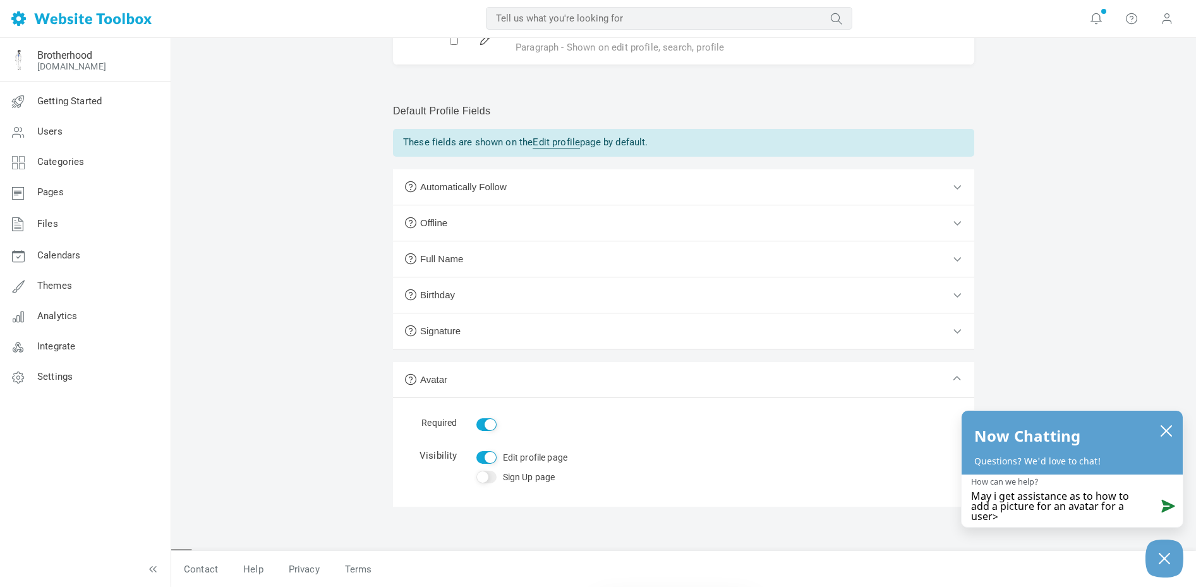
type textarea "May i get assistance as to how to add a picture for an avatar for a user"
type textarea "May i get assistance as to how to add a picture for an avatar for a user?"
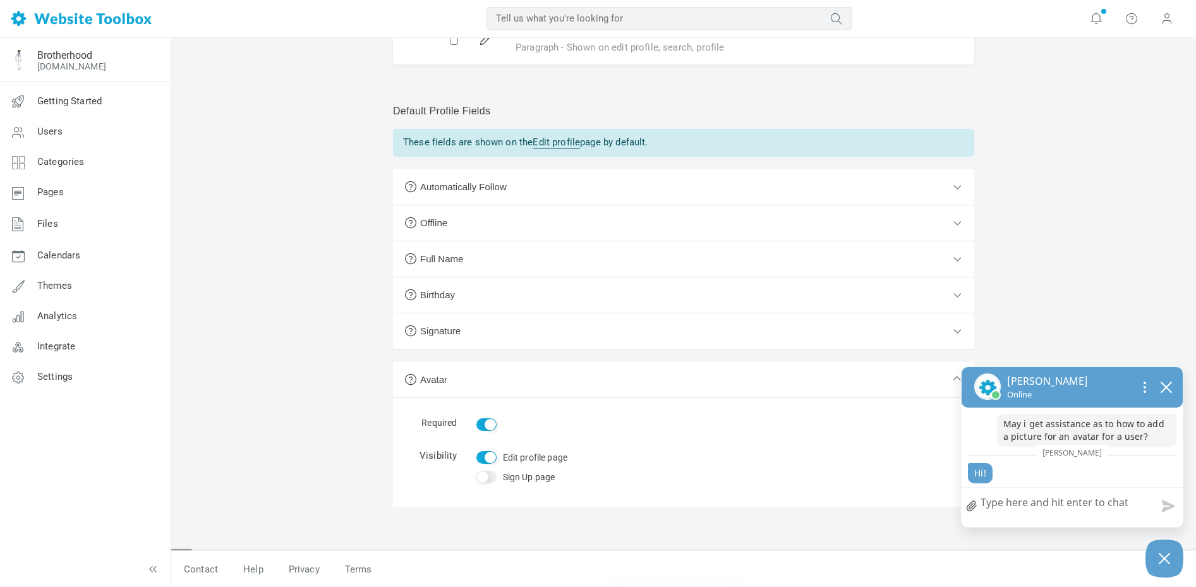
type textarea "H"
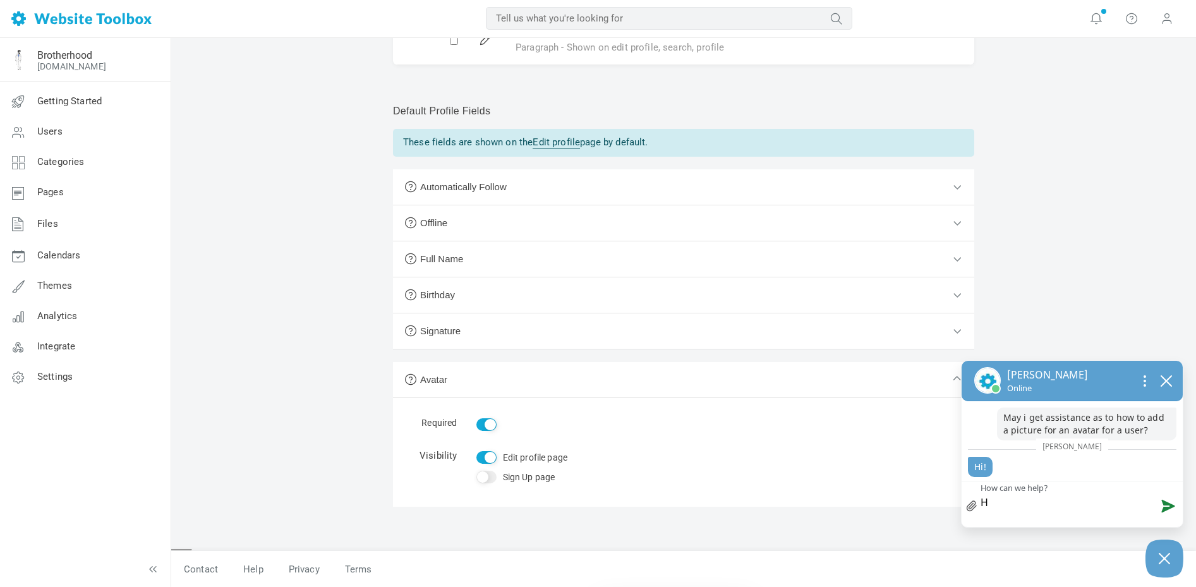
type textarea "He"
type textarea "Hel"
type textarea "Hell"
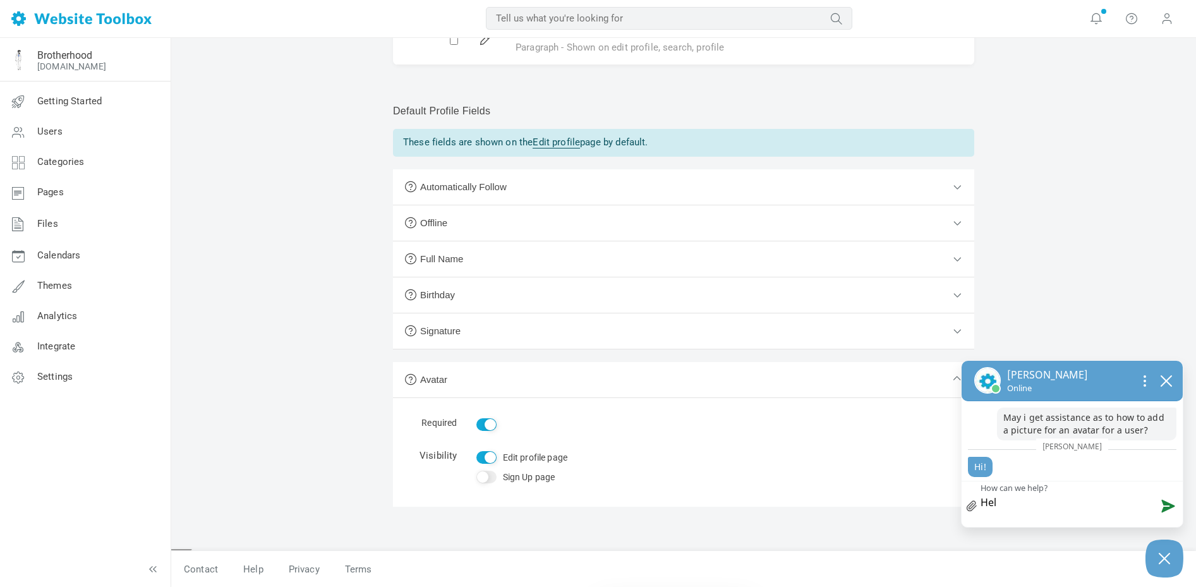
type textarea "Hell"
type textarea "Hello"
type textarea "Hello!"
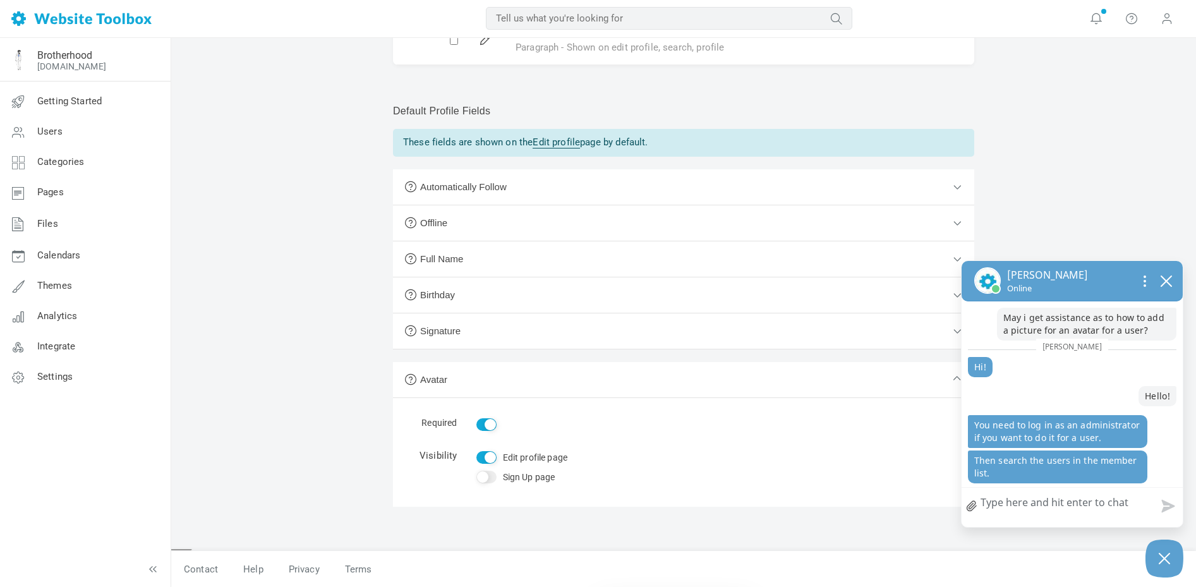
type textarea "W"
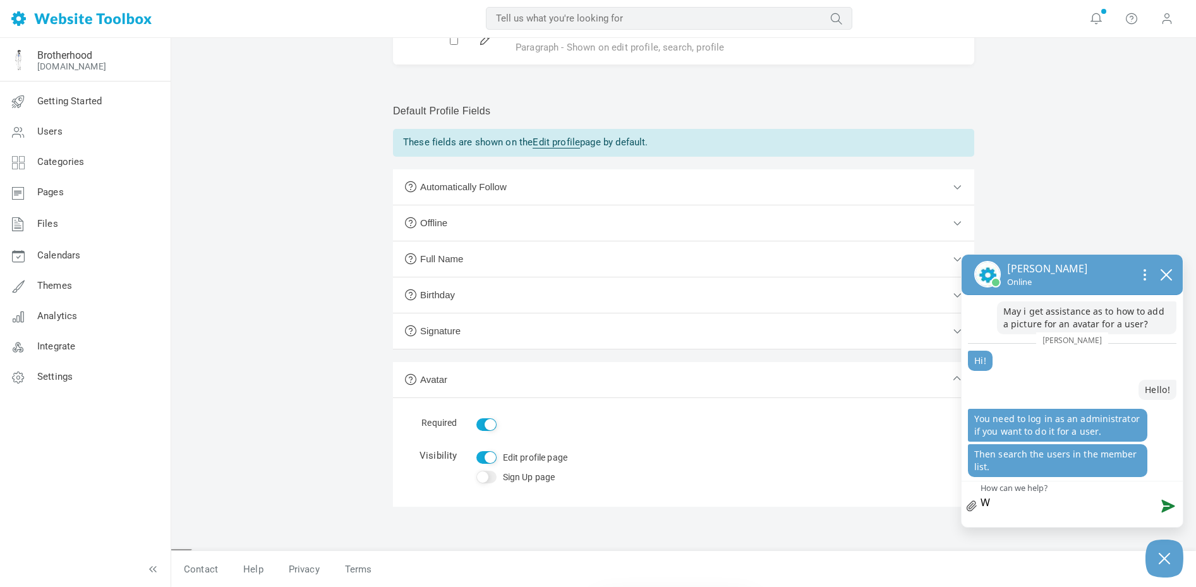
type textarea "Wh"
type textarea "Wha"
type textarea "What"
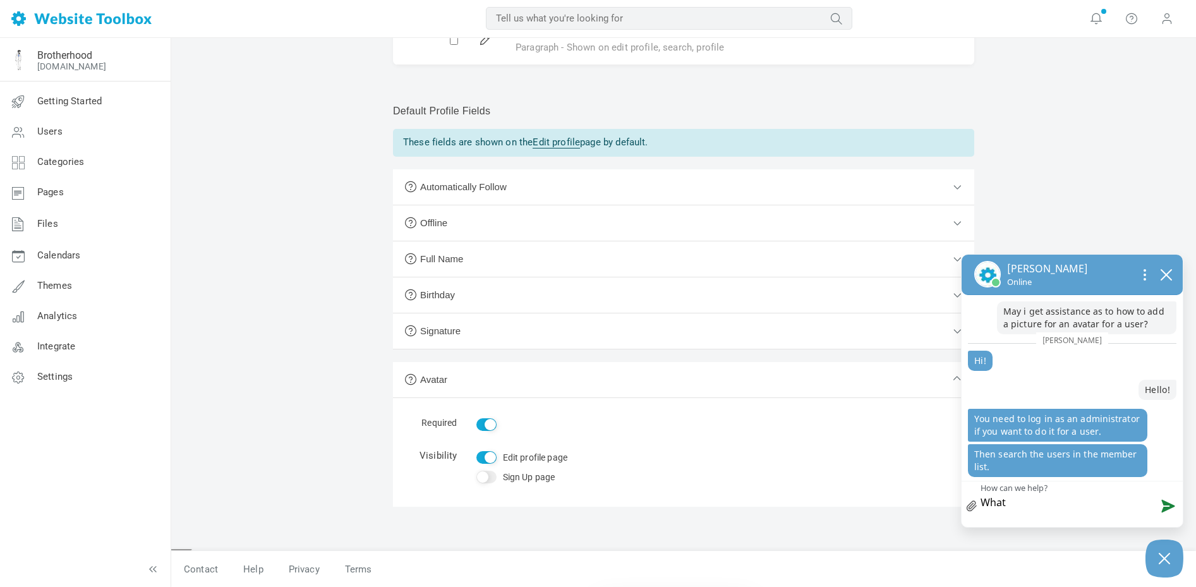
type textarea "What"
type textarea "What i"
type textarea "What if"
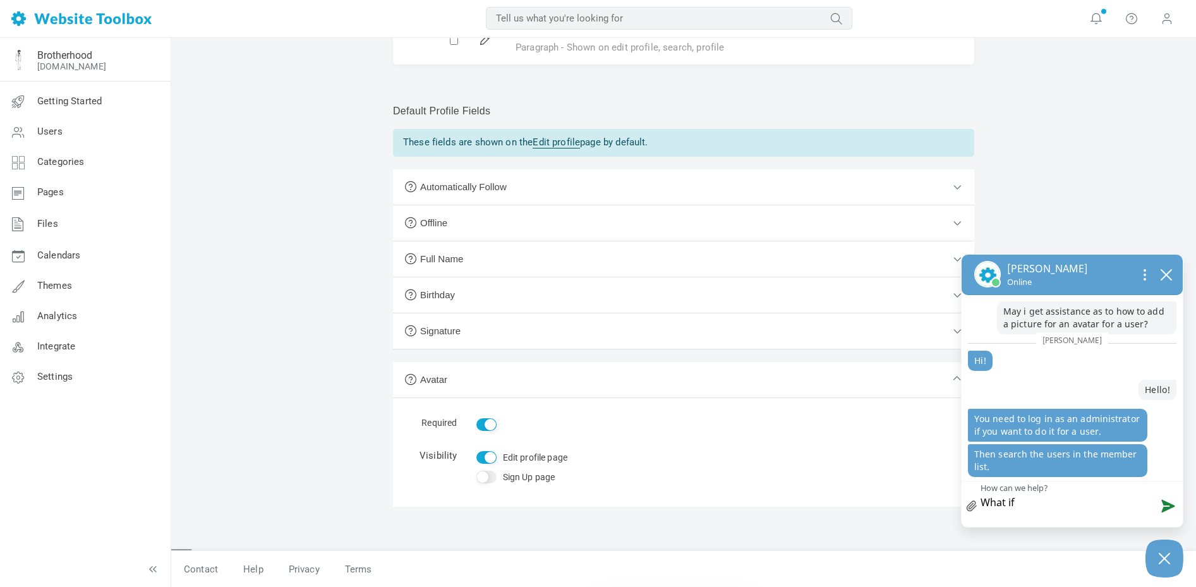
type textarea "What if"
type textarea "What if I"
type textarea "What if I h"
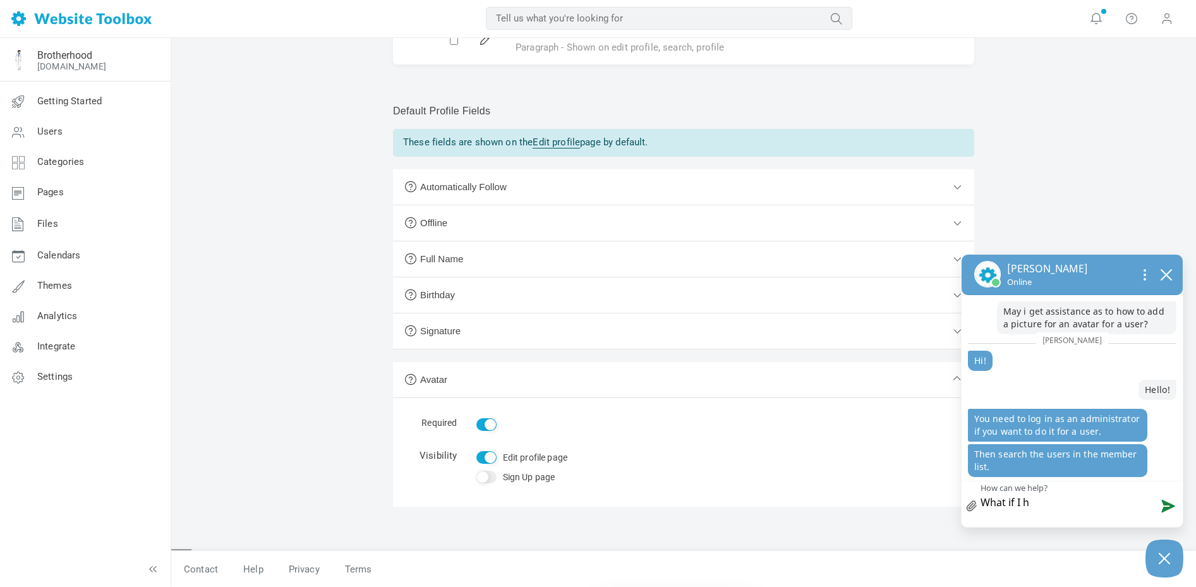
type textarea "What if I ha"
type textarea "What if I hav"
type textarea "What if I have"
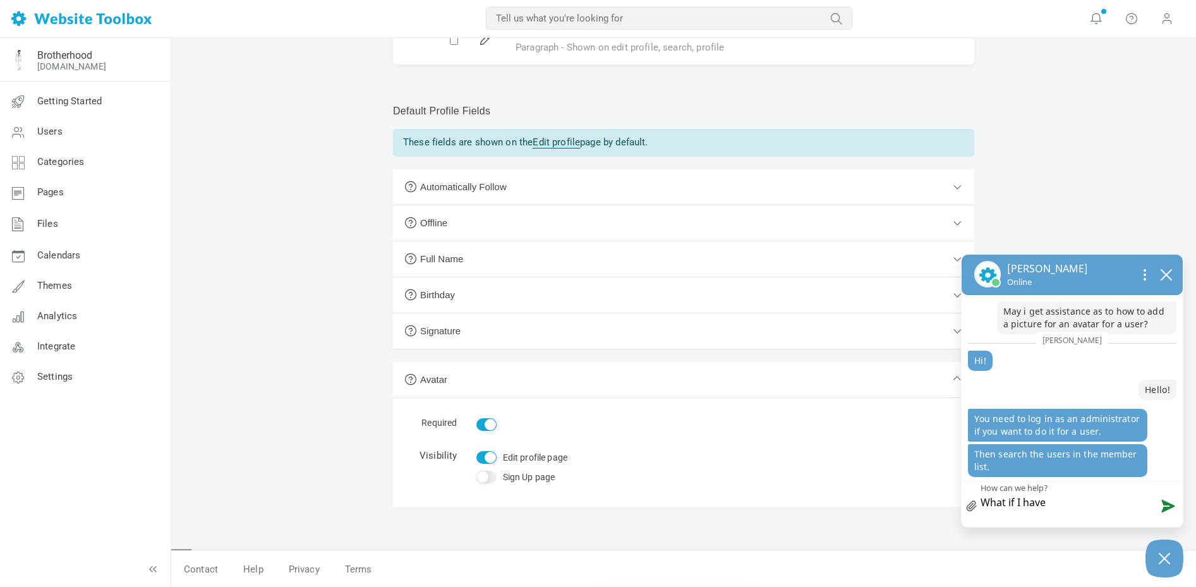
type textarea "What if I have"
type textarea "What if I have a"
type textarea "What if I have a s"
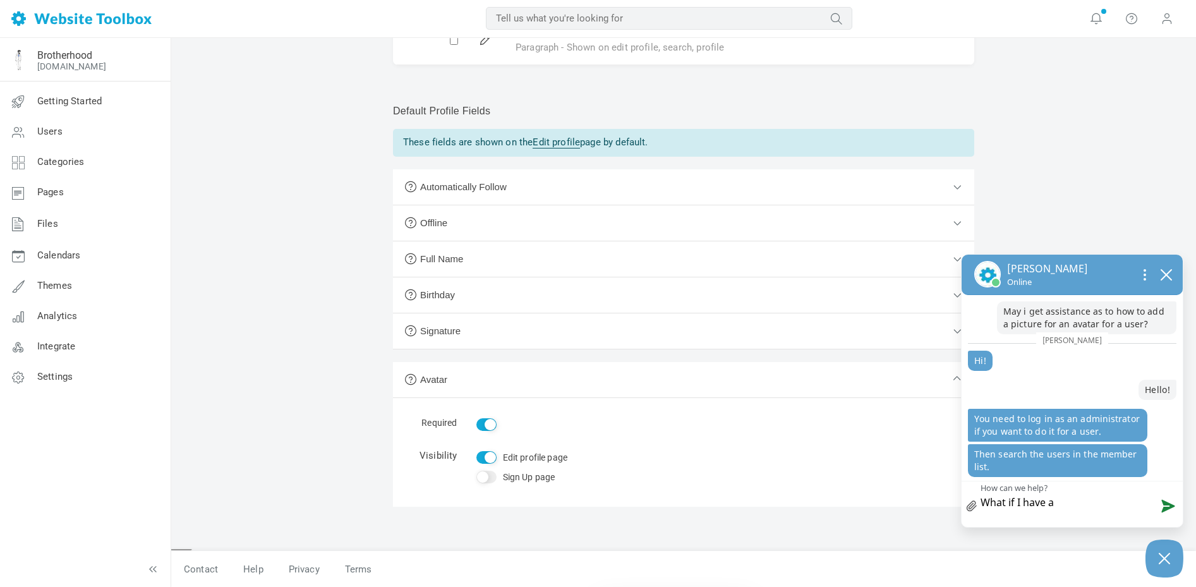
type textarea "What if I have a s"
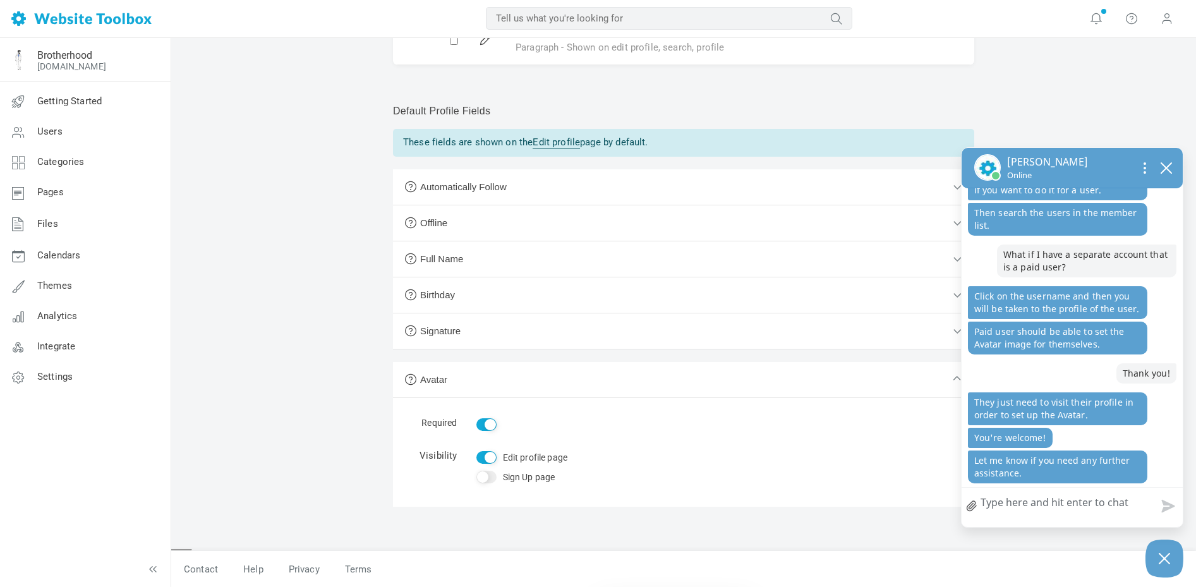
scroll to position [160, 0]
drag, startPoint x: 1099, startPoint y: 501, endPoint x: 1111, endPoint y: 503, distance: 12.8
click at [1101, 501] on textarea "How can we help?" at bounding box center [1072, 504] width 221 height 33
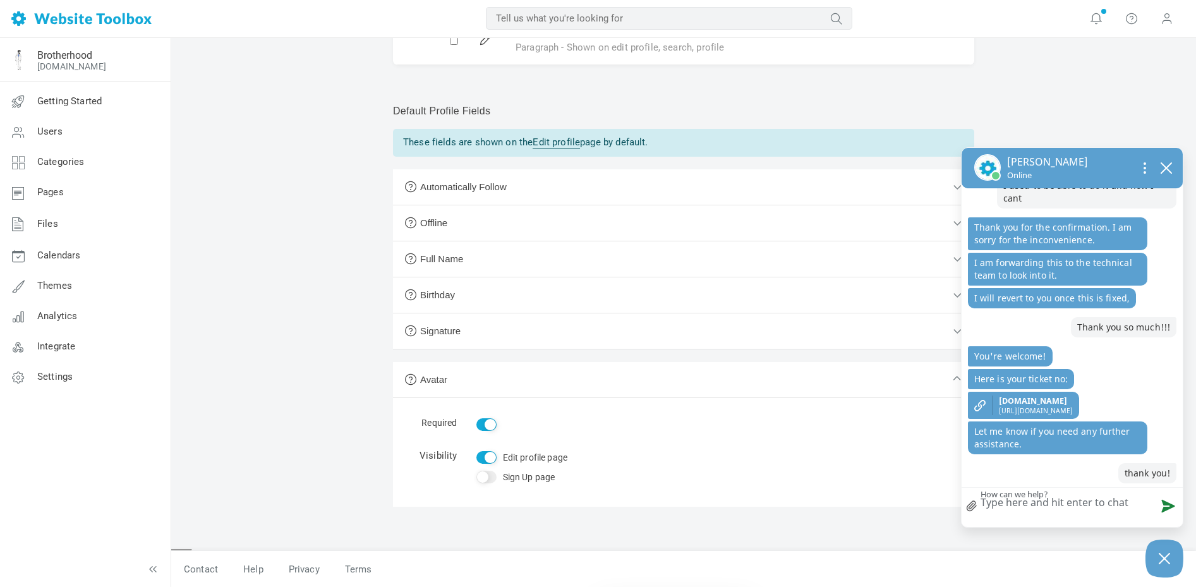
scroll to position [863, 0]
click at [1037, 406] on span "[URL][DOMAIN_NAME]" at bounding box center [1036, 410] width 74 height 9
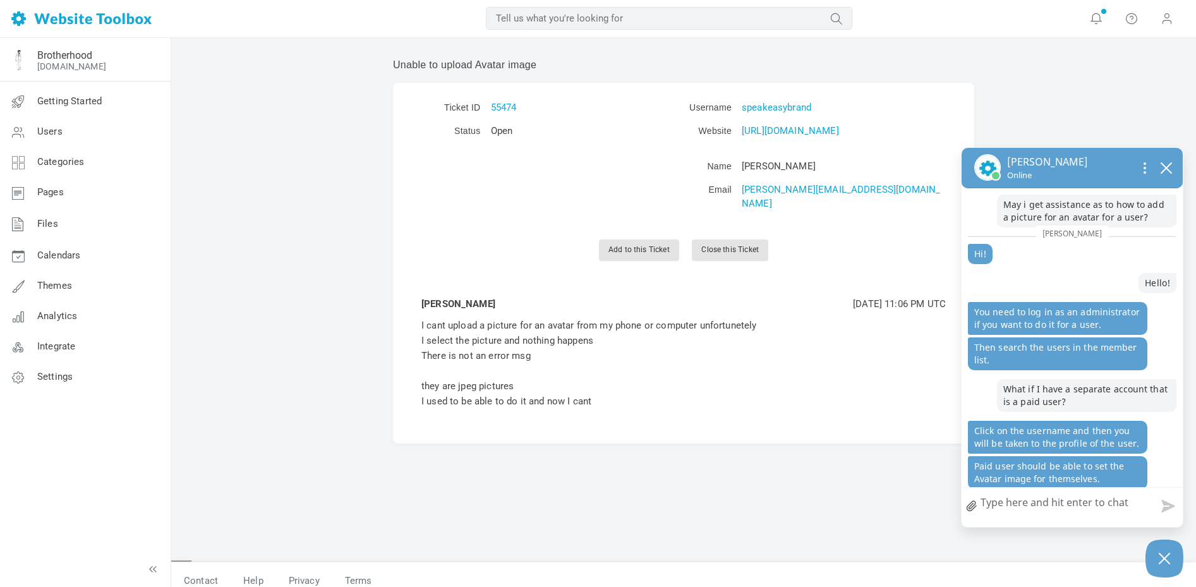
scroll to position [863, 0]
